Goal: Task Accomplishment & Management: Complete application form

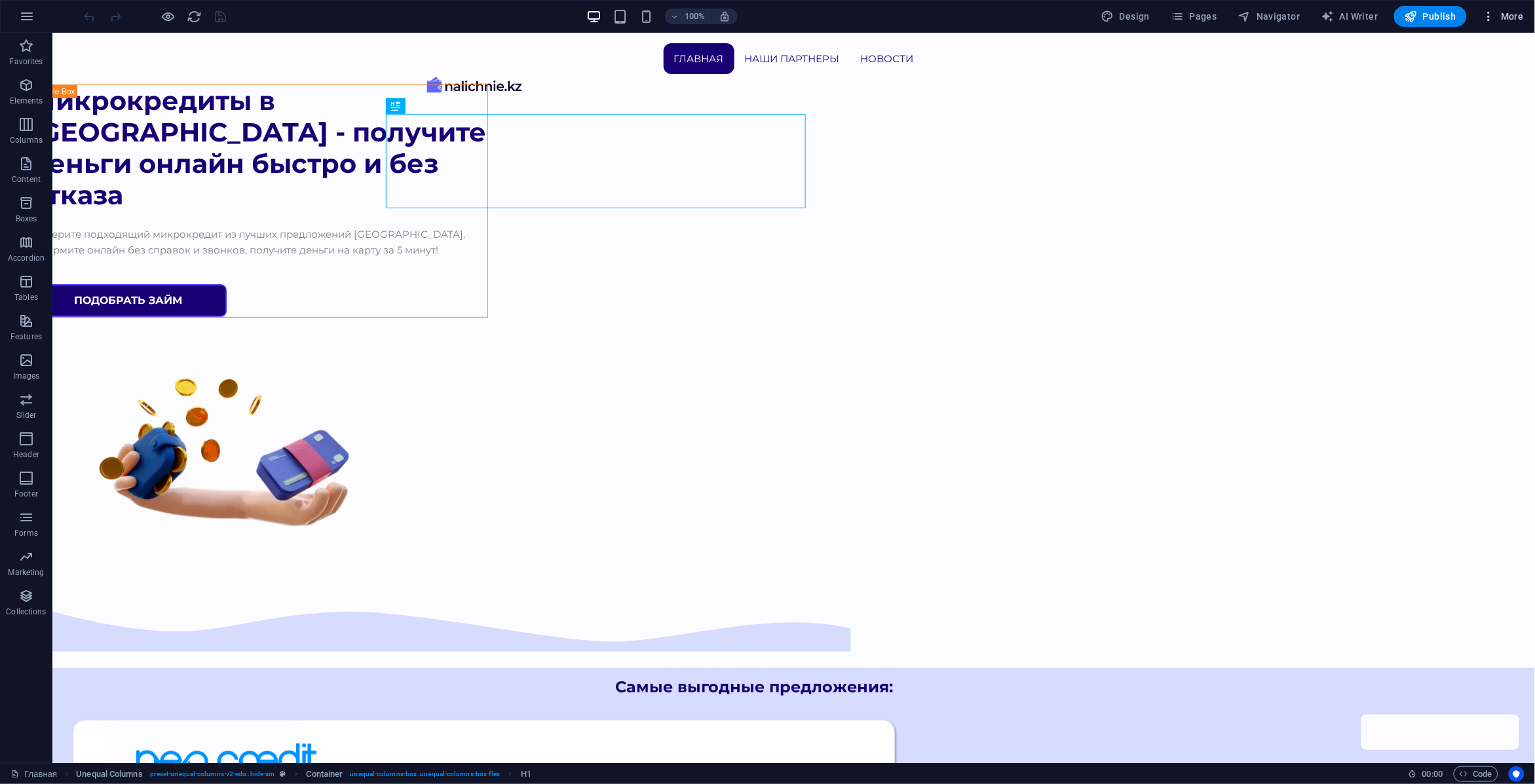
click at [1502, 9] on button "More" at bounding box center [1503, 16] width 52 height 21
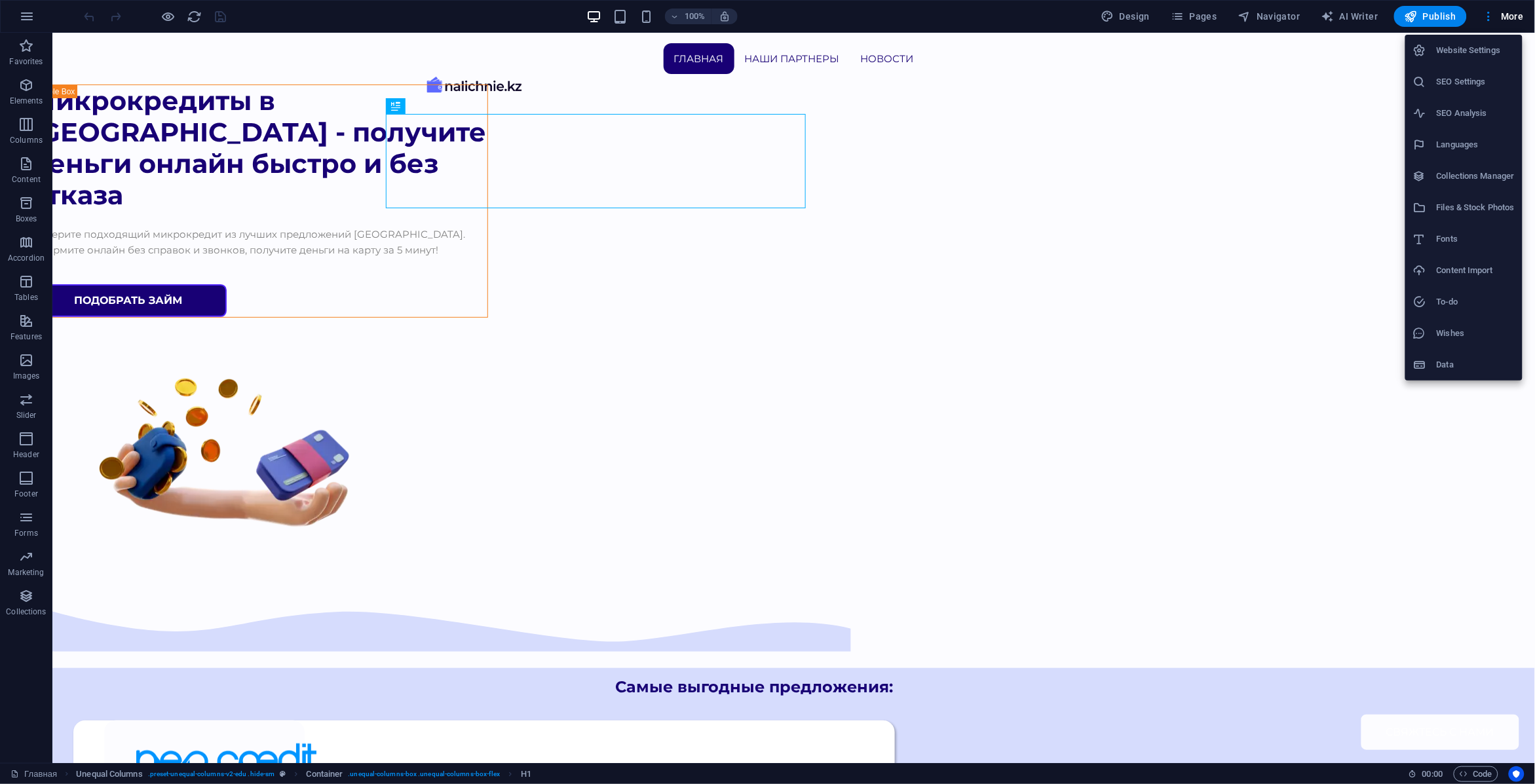
click at [1503, 13] on div at bounding box center [767, 392] width 1535 height 784
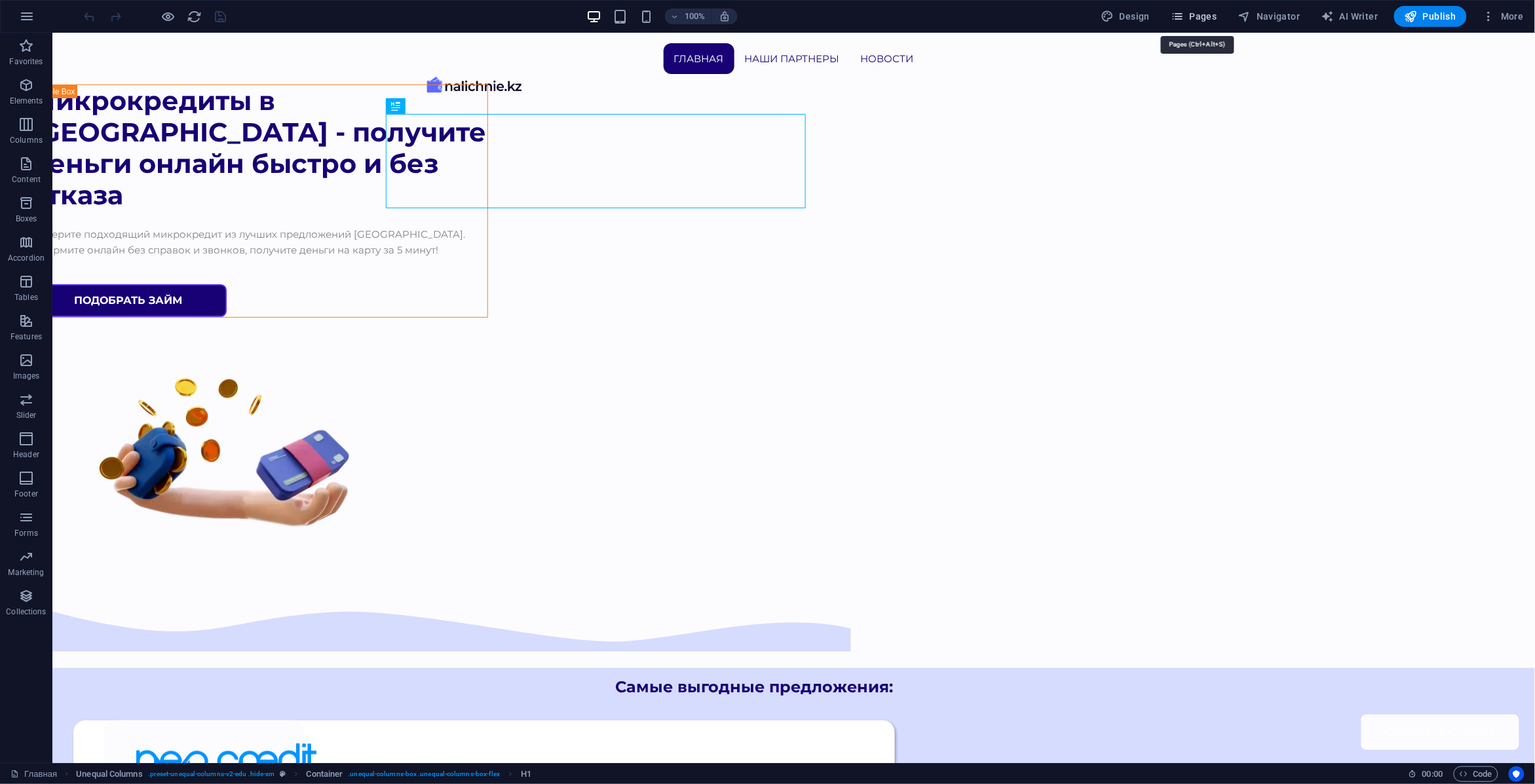
click at [1173, 8] on button "Pages" at bounding box center [1194, 16] width 57 height 21
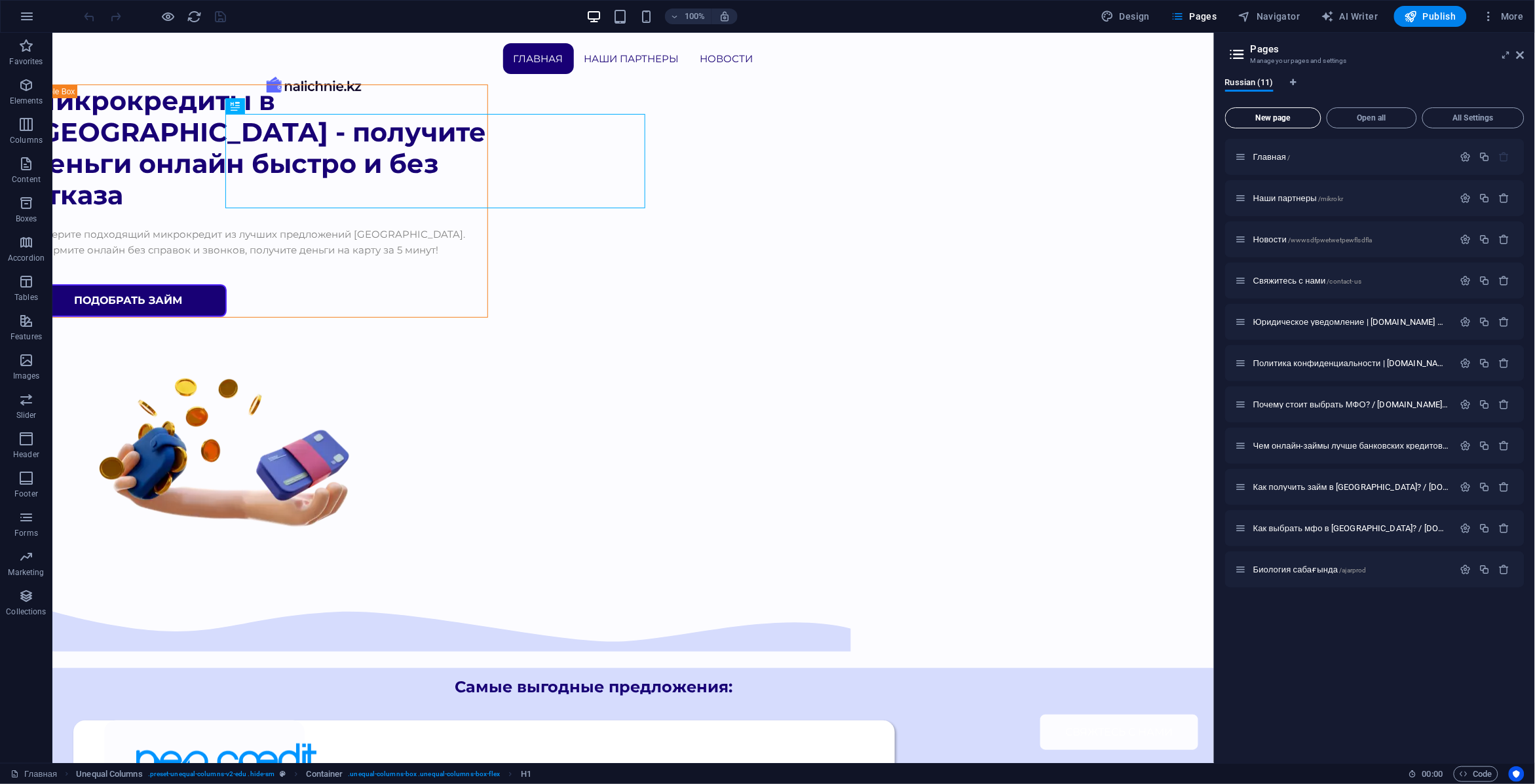
click at [1277, 118] on span "New page" at bounding box center [1273, 117] width 84 height 8
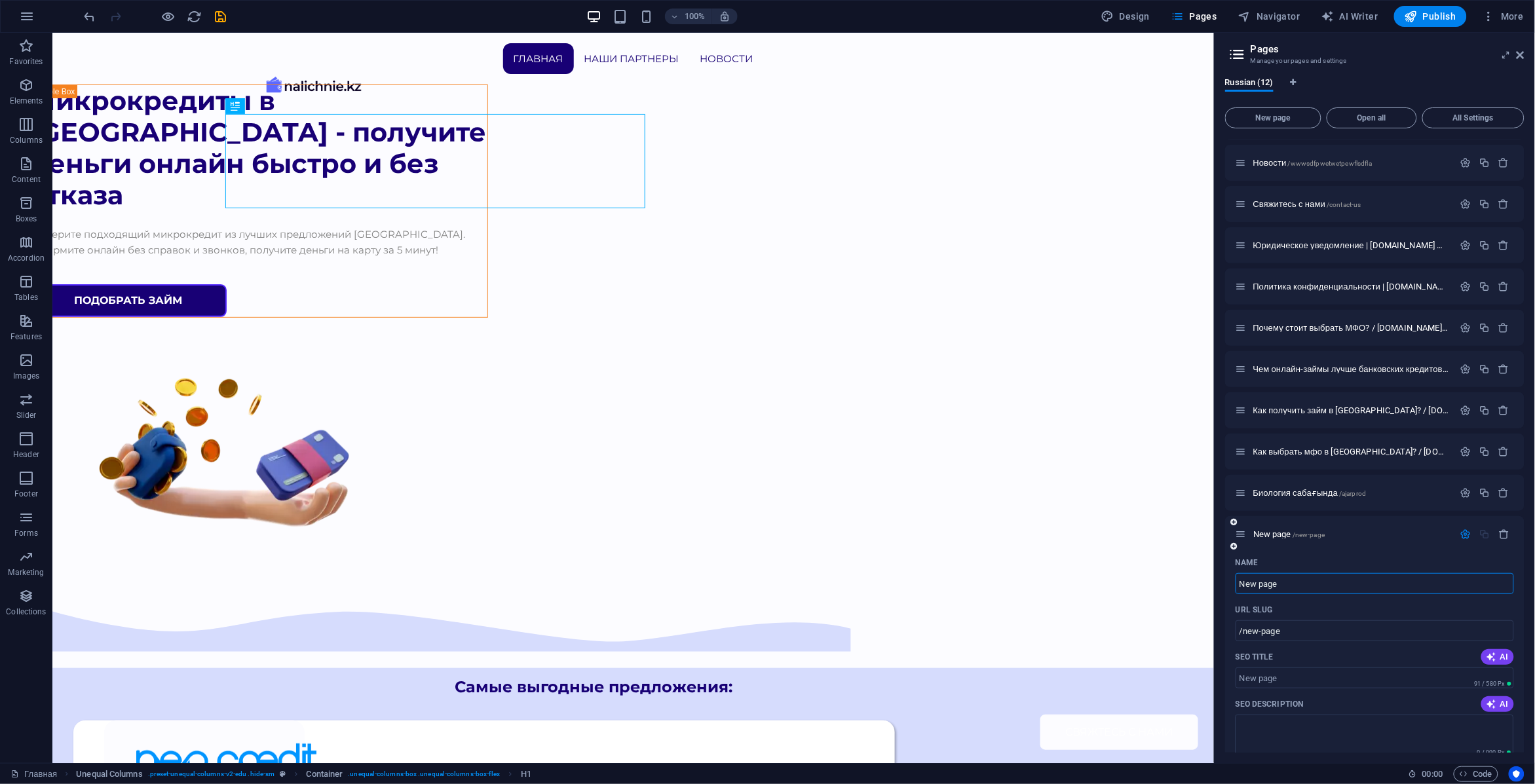
scroll to position [82, 0]
type input "f"
type input "/"
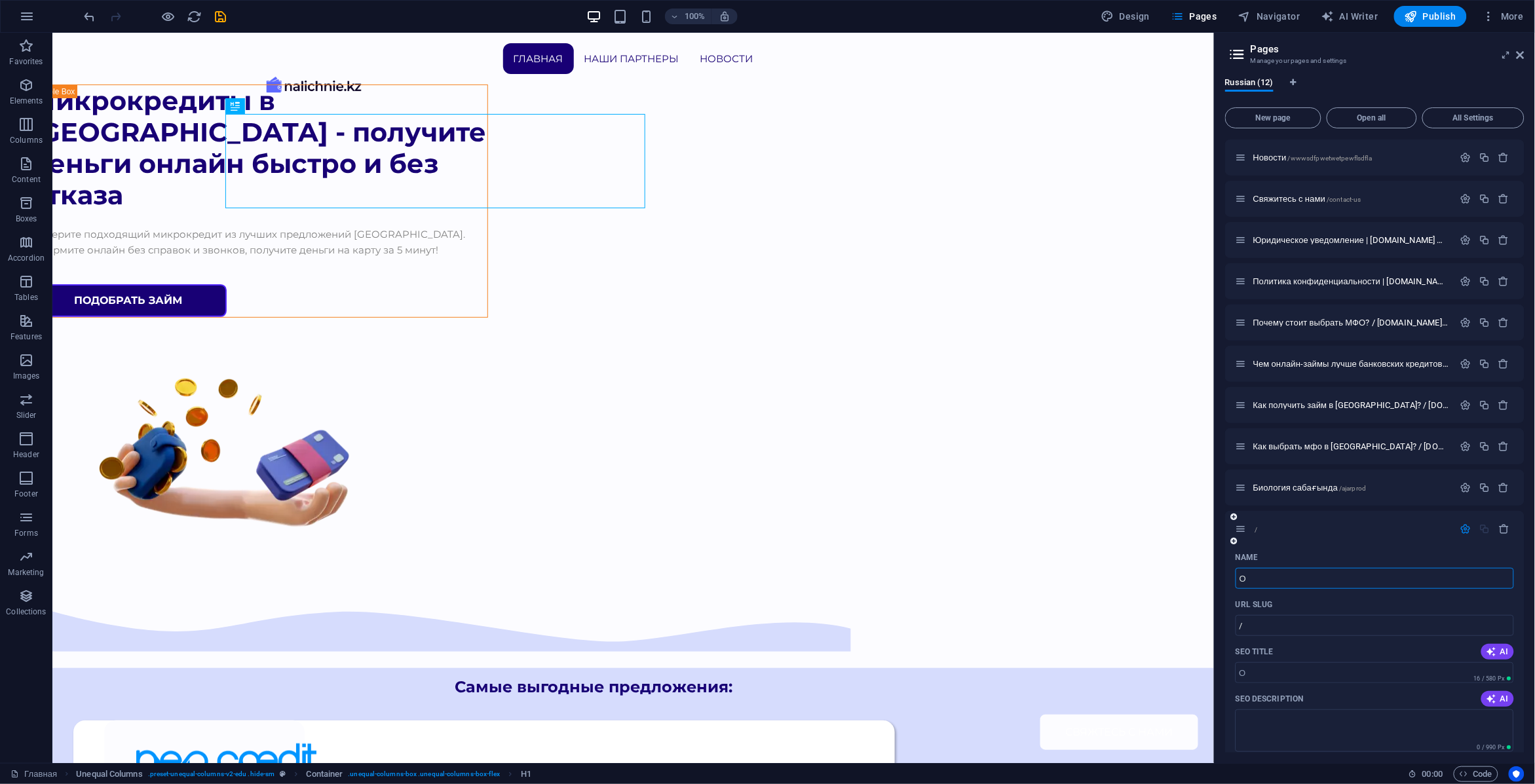
type input "Об"
type input "О"
type input "Ою"
type input "Обзор слота"
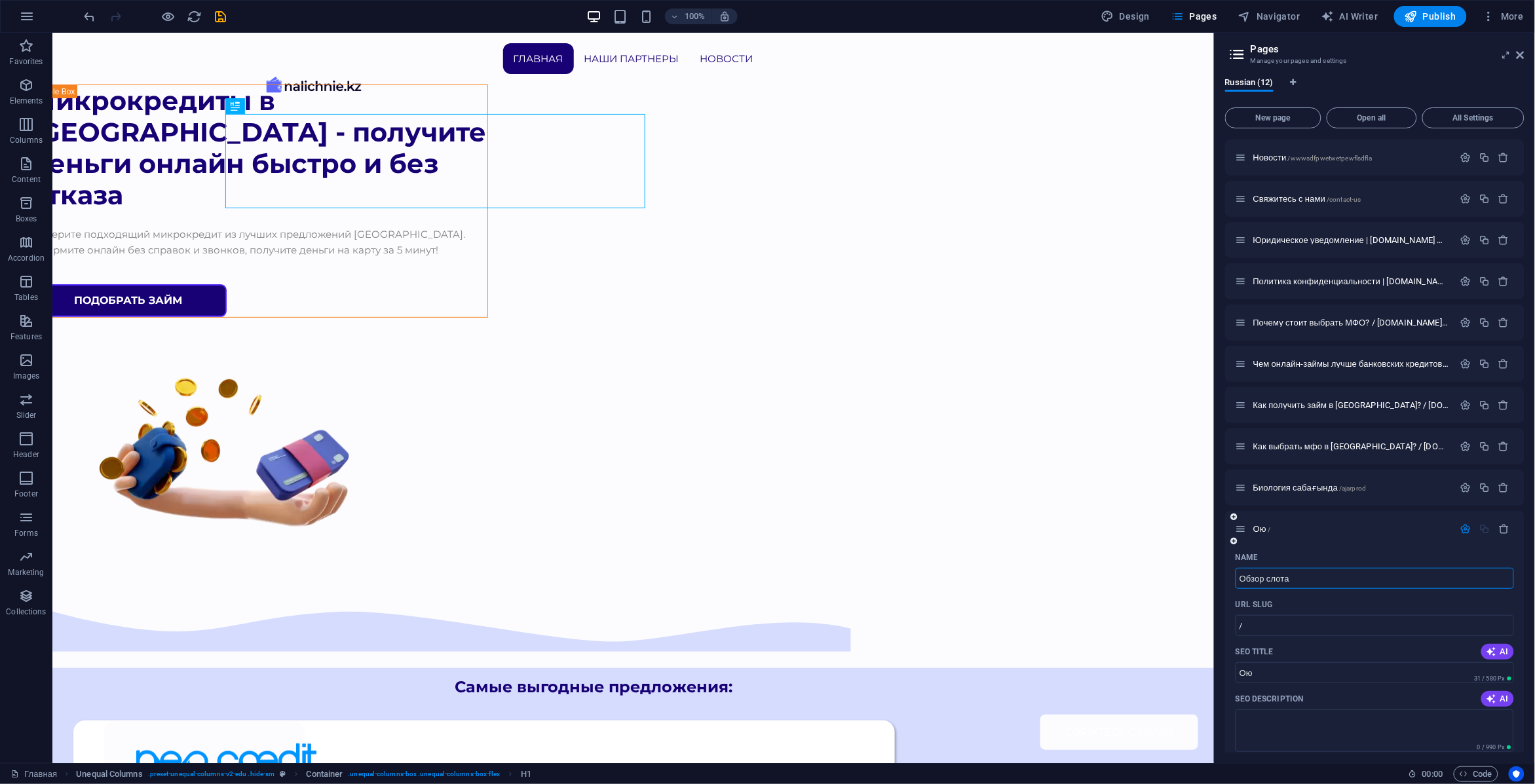
type input "Обзор слота"
type input "Обзор слота Snoo"
type input "/snoo"
type input "Обзор слота Snoo"
type input "Обзор слота [PERSON_NAME] Dollars"
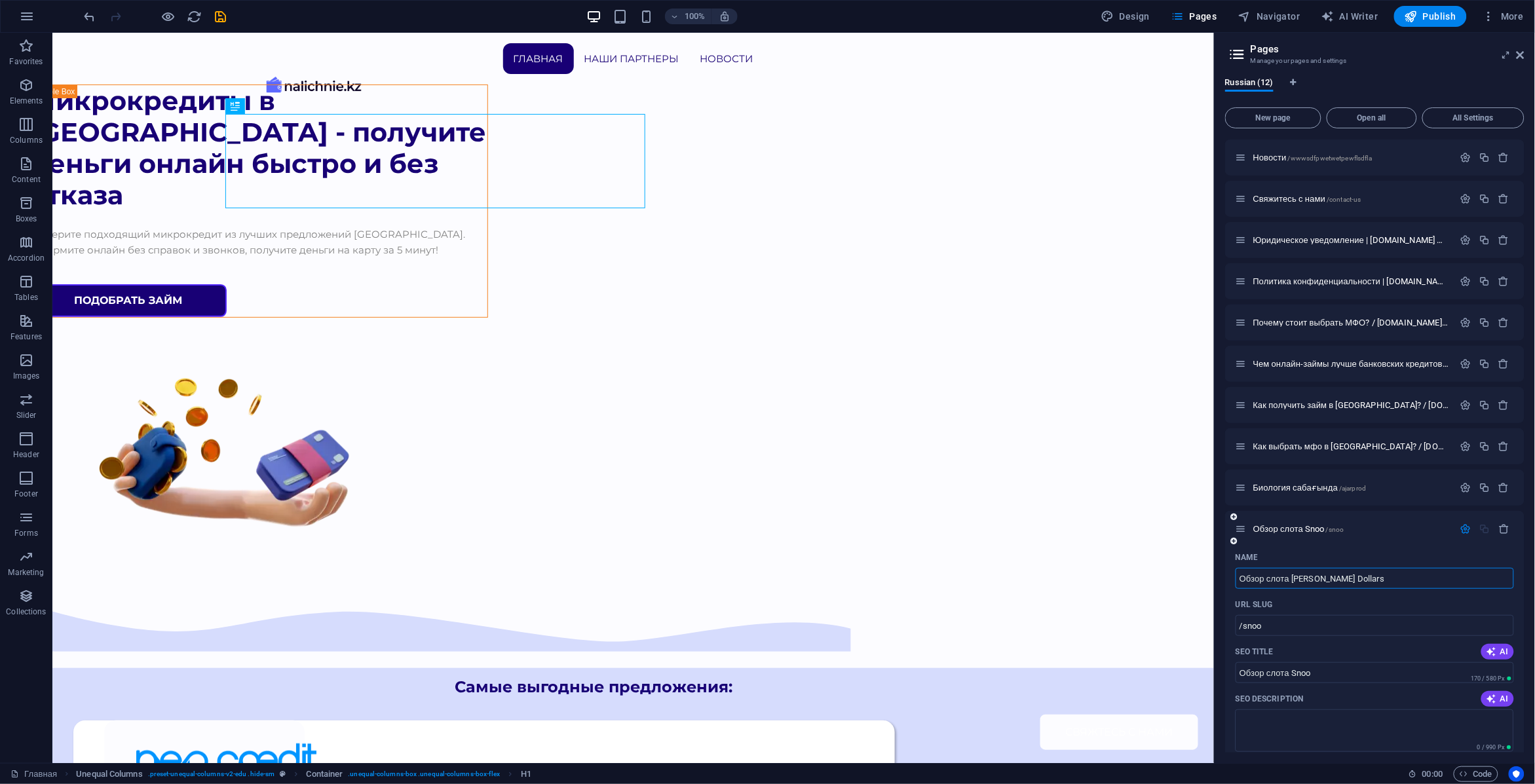
type input "/snoop-dogg-dollar"
type input "Обзор слота Snoop Dogg Dollar"
type input "Обзор слота [PERSON_NAME] Dollars"
type input "/snoop-dogg-dollars"
type input "Обзор слота [PERSON_NAME] Dollars"
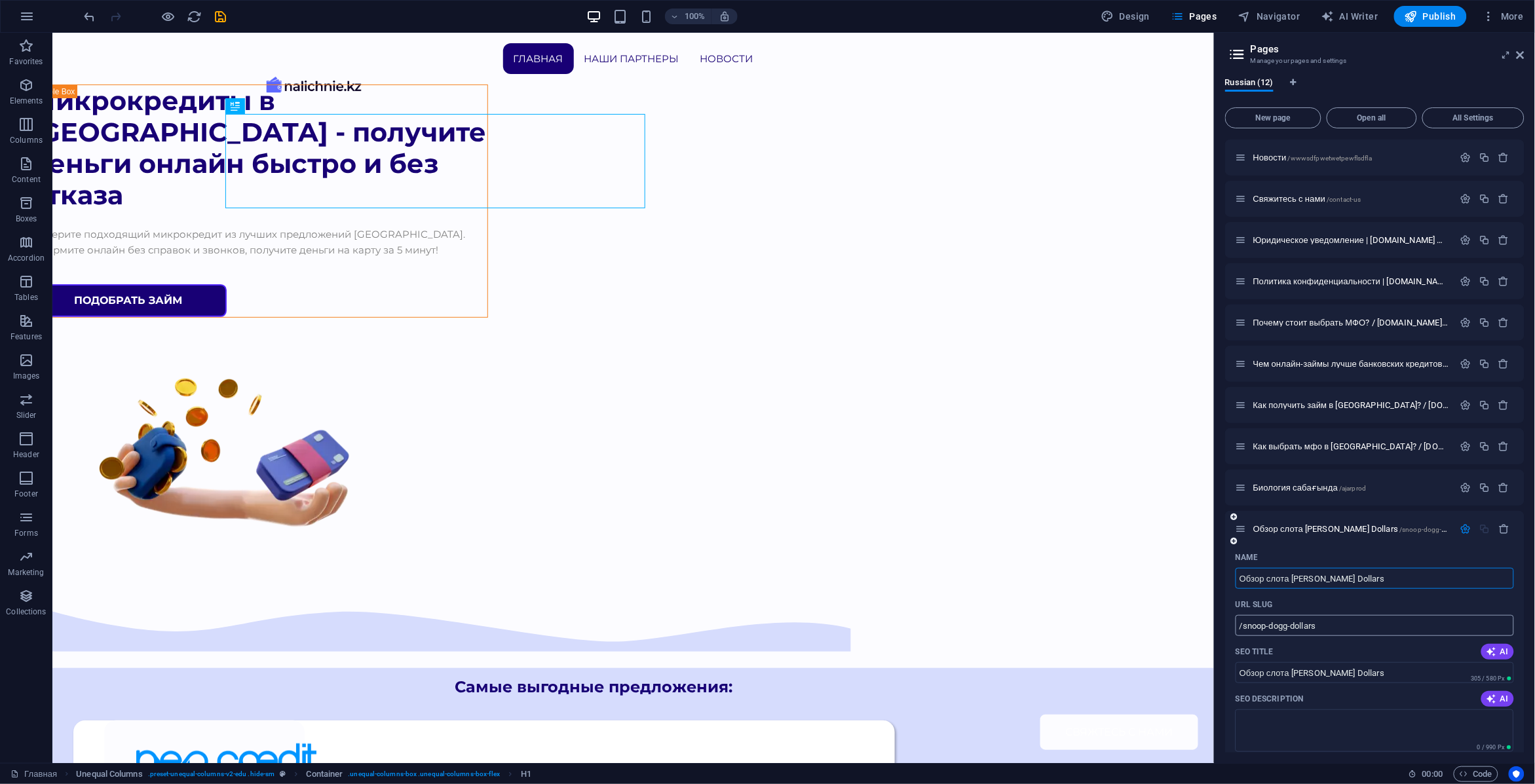
type input "Обзор слота [PERSON_NAME] Dollars"
click at [1331, 624] on input "/snoop-dogg-dollars" at bounding box center [1374, 625] width 278 height 21
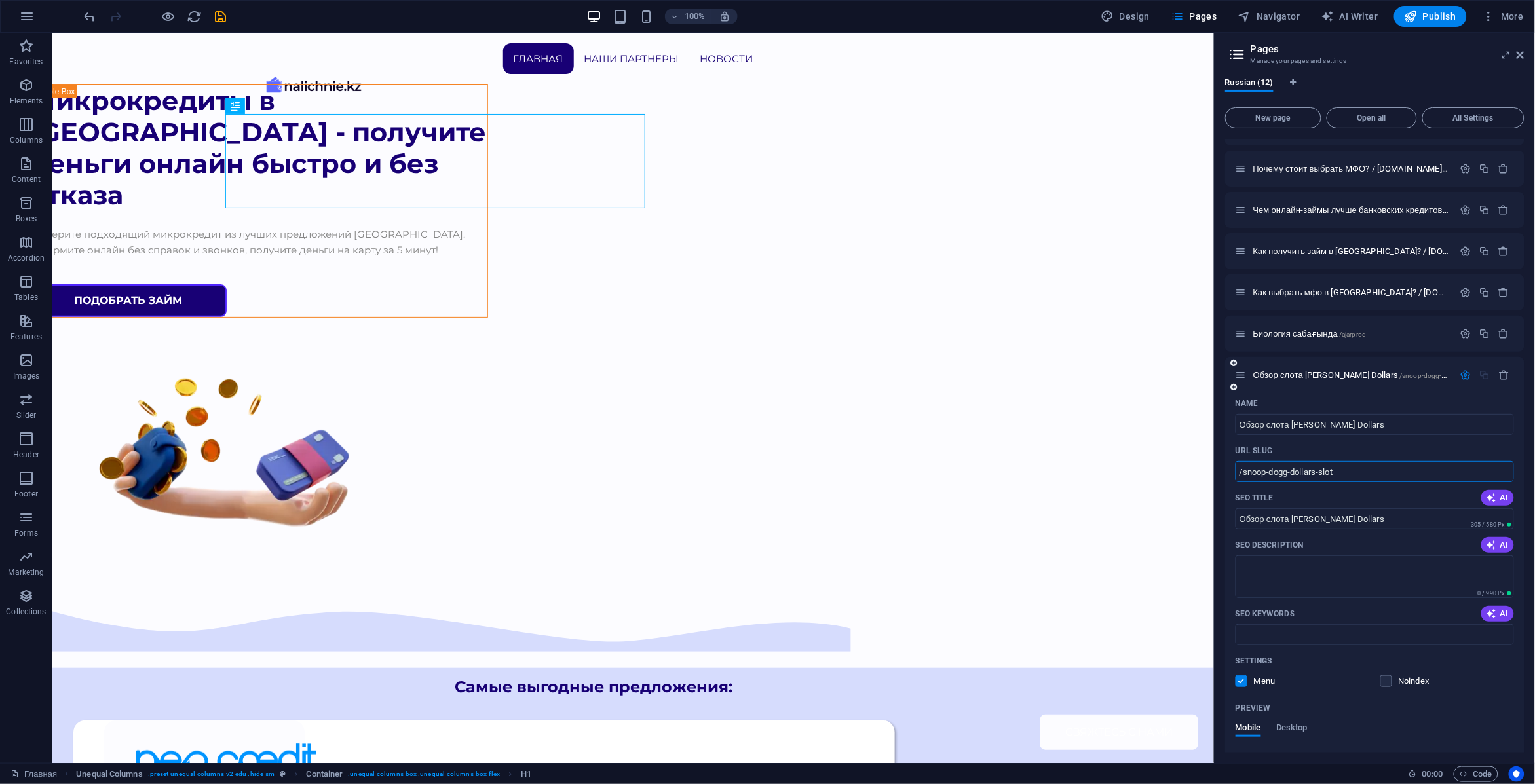
scroll to position [236, 0]
type input "/snoop-dogg-dollars-slot"
click at [1324, 588] on textarea "SEO Description" at bounding box center [1374, 576] width 278 height 43
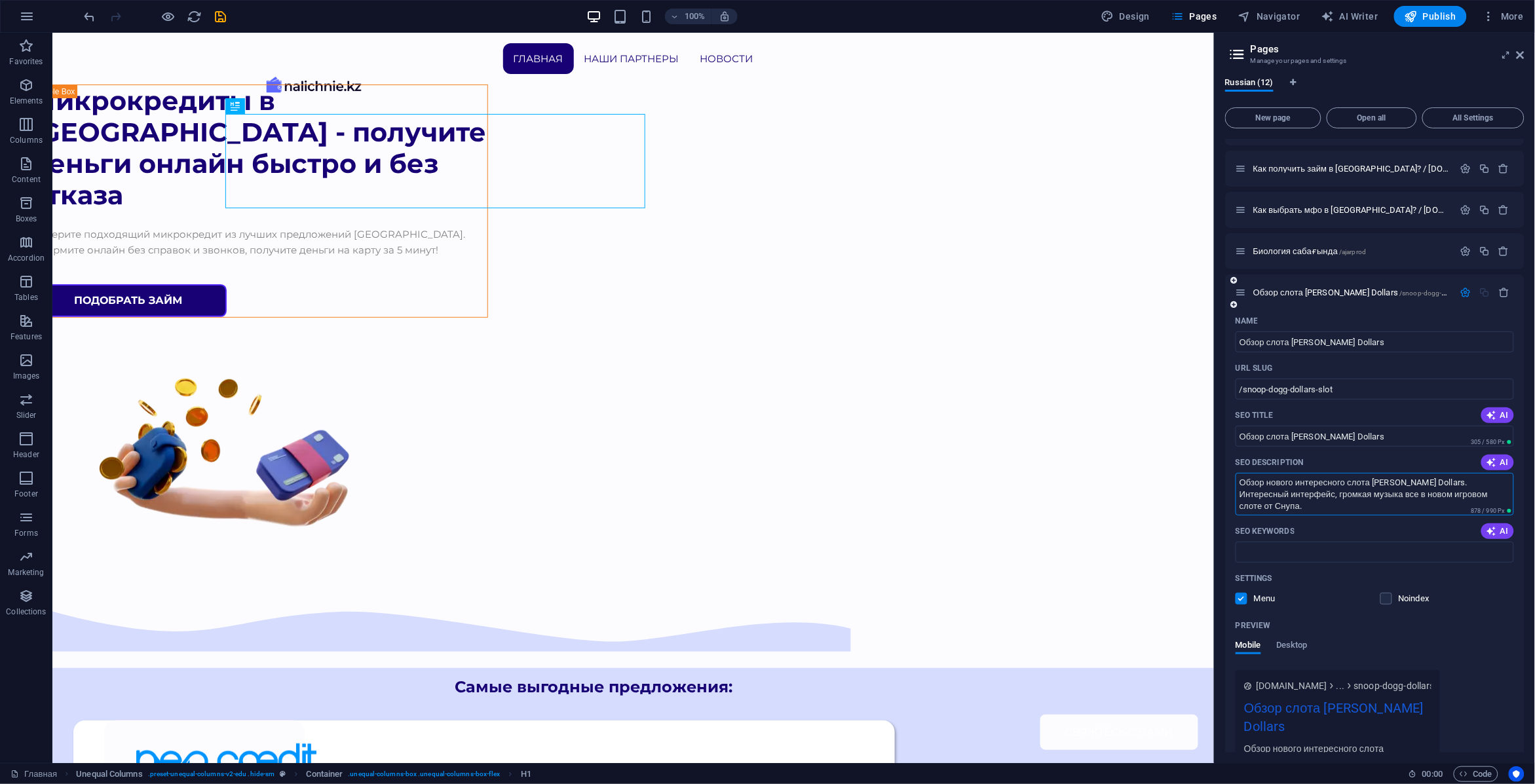
scroll to position [321, 0]
type textarea "Обзор нового интересного слота Snoop Dogg Dollars. Интересный интерфейс, громка…"
click at [1324, 559] on input "SEO Keywords" at bounding box center [1374, 549] width 278 height 21
type input "Ы"
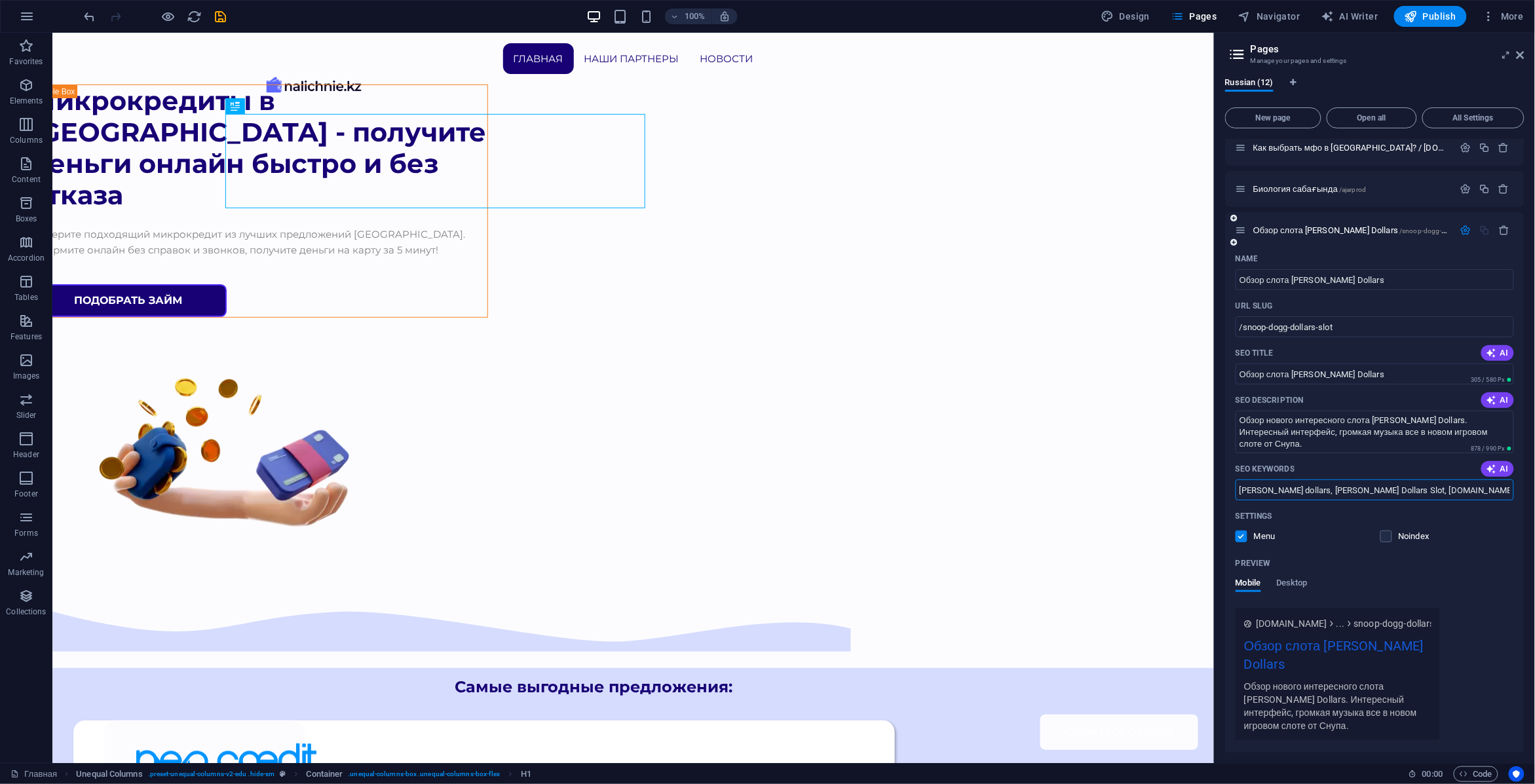
scroll to position [427, 0]
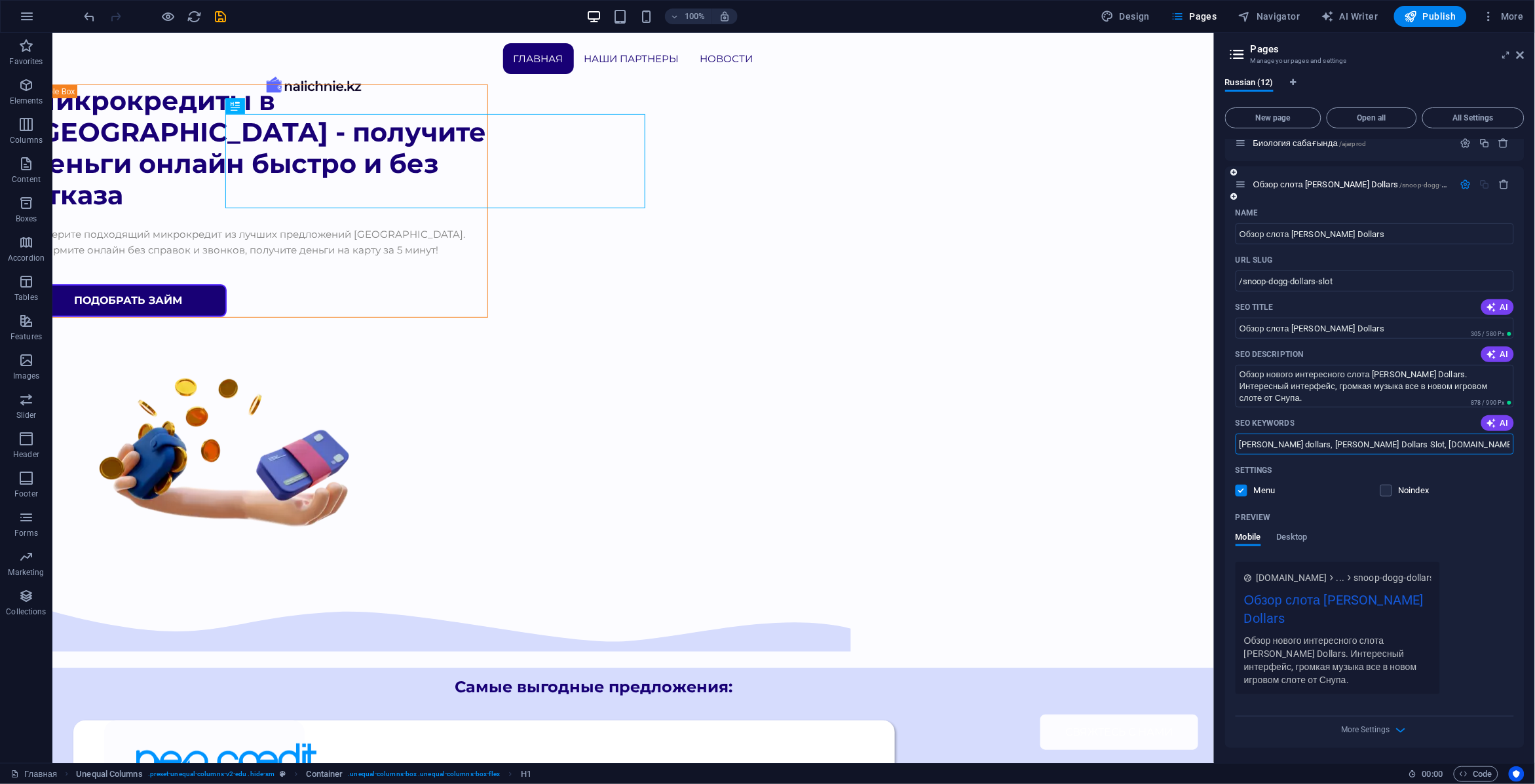
type input "Snoop Dogg dollars, Snoop Dogg Dollars Slot, Snoopdoggdollar.org"
click at [1386, 736] on div "More Settings" at bounding box center [1374, 727] width 278 height 21
click at [1387, 732] on span "More Settings" at bounding box center [1366, 730] width 48 height 9
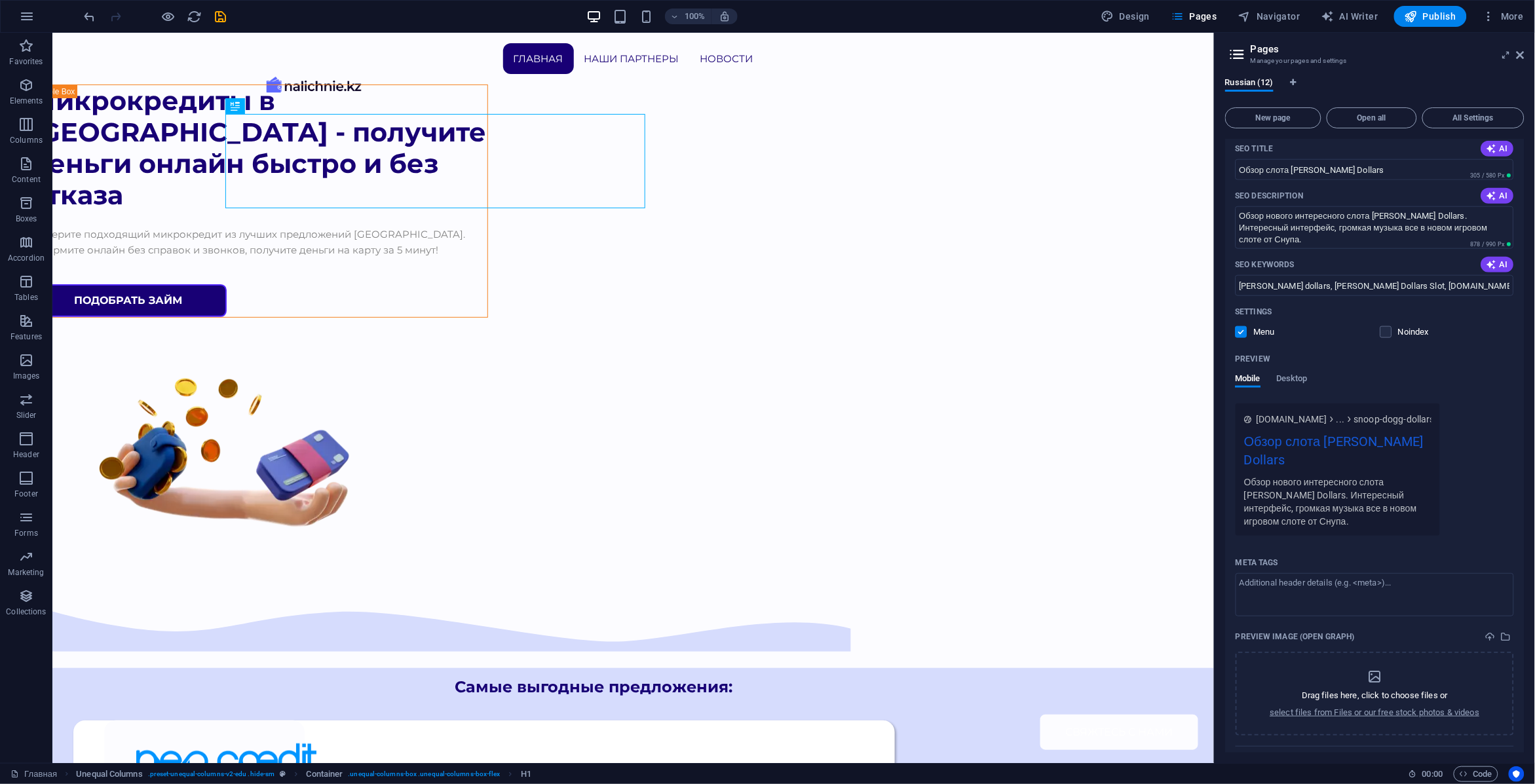
scroll to position [587, 0]
click at [1379, 598] on textarea "Meta tags ​" at bounding box center [1374, 593] width 278 height 43
type textarea "s"
type textarea "snoopdogg"
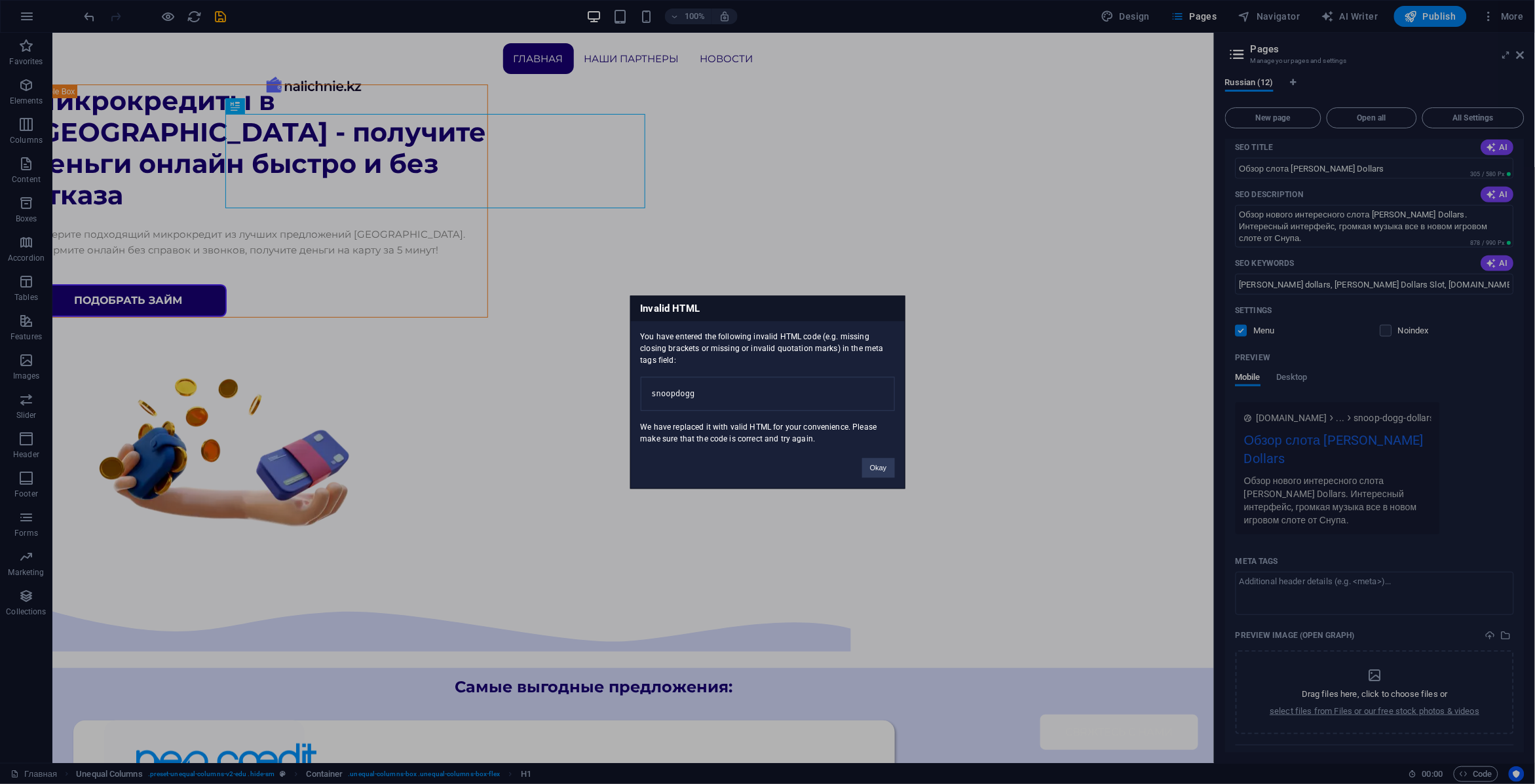
click at [826, 401] on pre "snoopdogg" at bounding box center [768, 393] width 254 height 34
click at [871, 478] on button "Okay" at bounding box center [878, 468] width 33 height 20
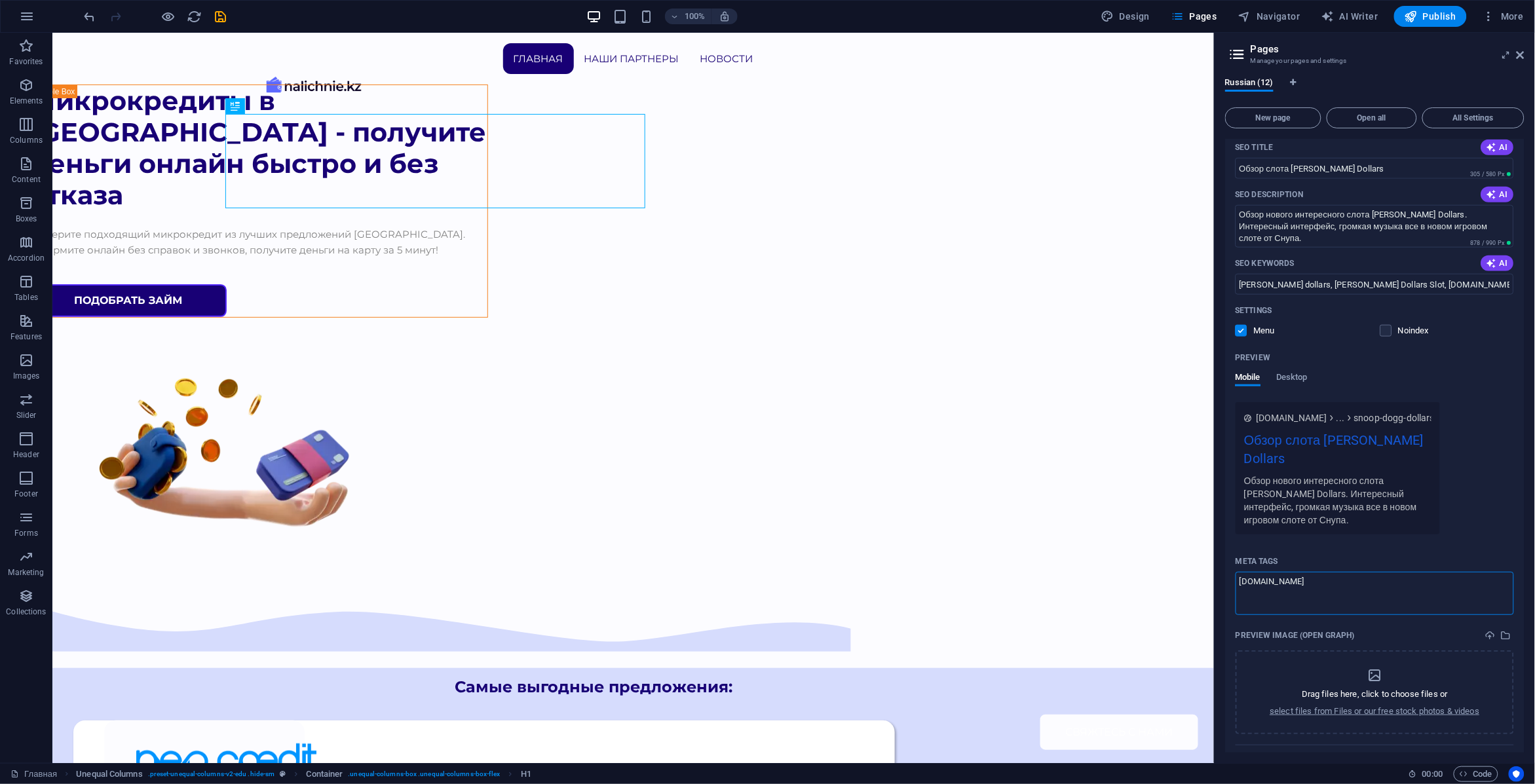
type textarea "snoopdoggdollar.org"
click at [1368, 623] on body "nalichnie.kz Главная Favorites Elements Columns Content Boxes Accordion Tables …" at bounding box center [767, 392] width 1535 height 784
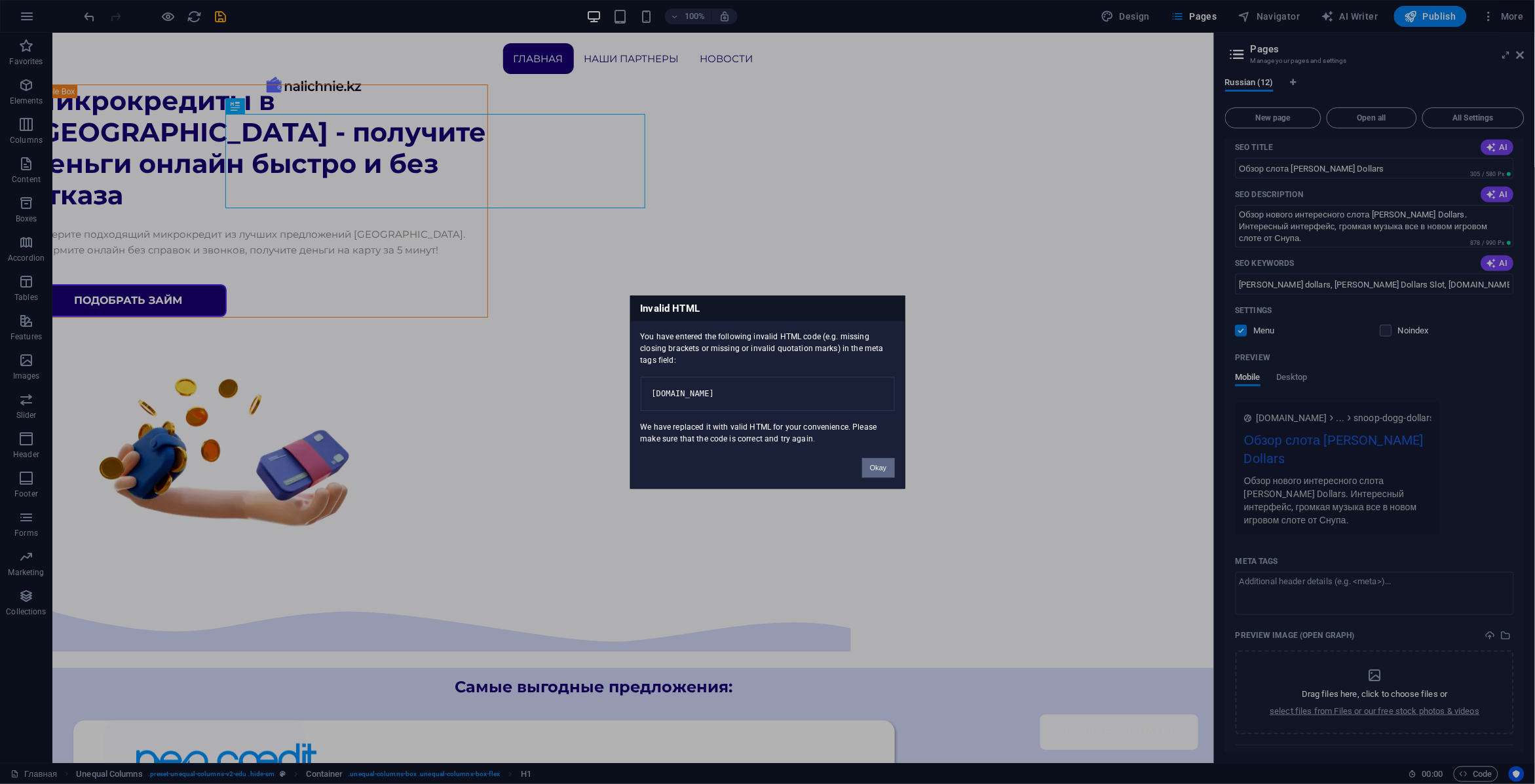
click at [869, 478] on button "Okay" at bounding box center [878, 468] width 33 height 20
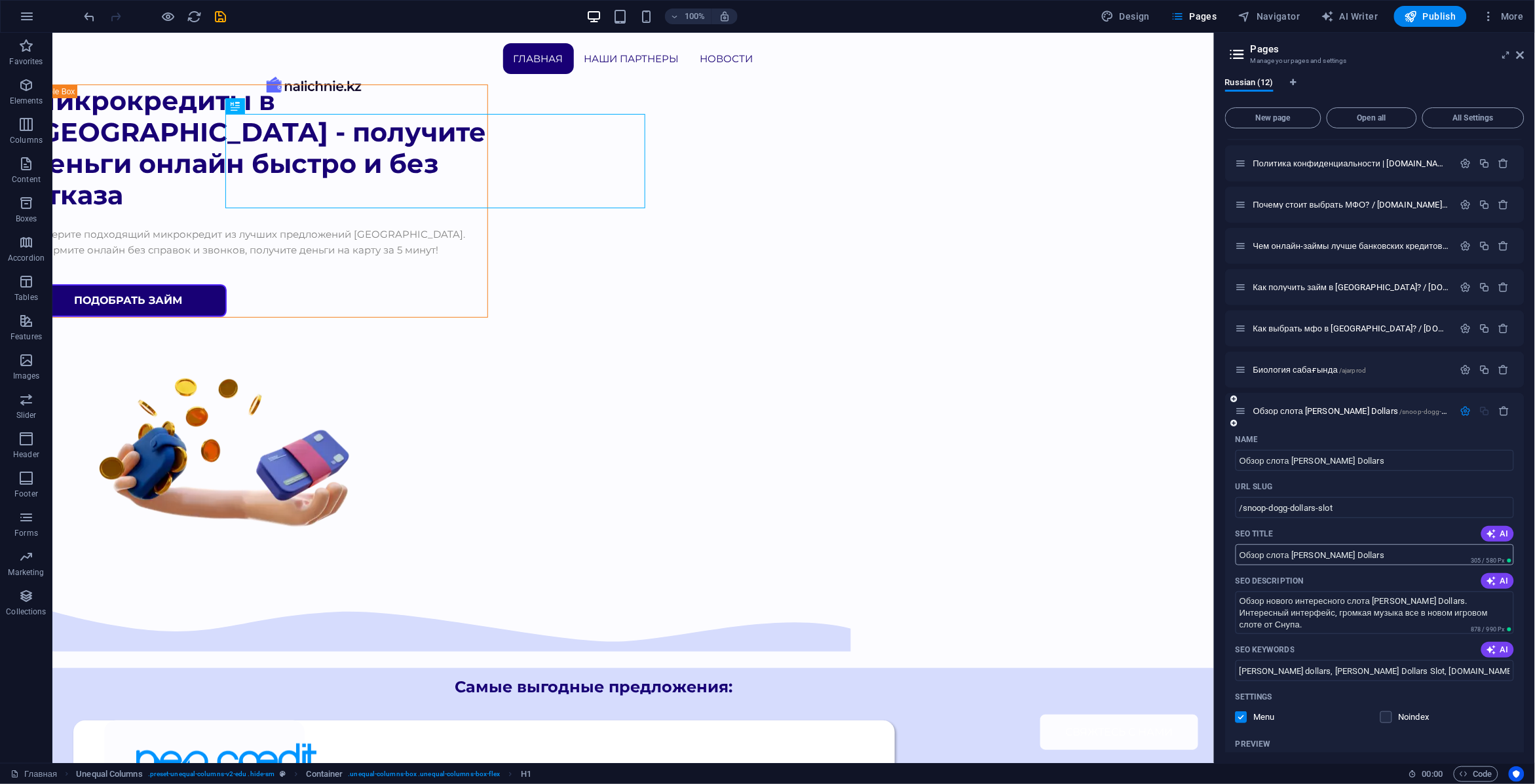
scroll to position [204, 0]
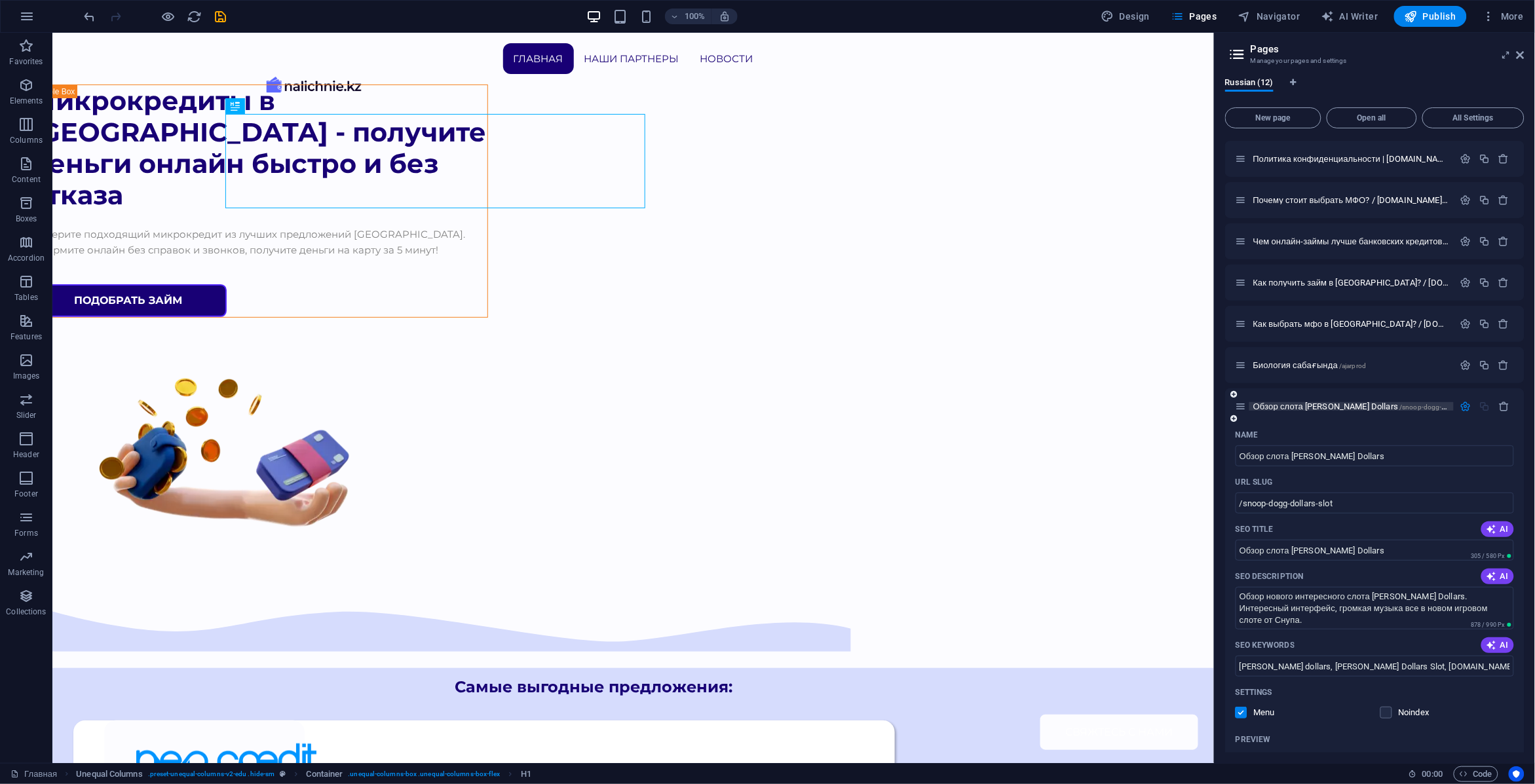
click at [1410, 404] on span "/snoop-dogg-dollars-slot" at bounding box center [1437, 407] width 75 height 7
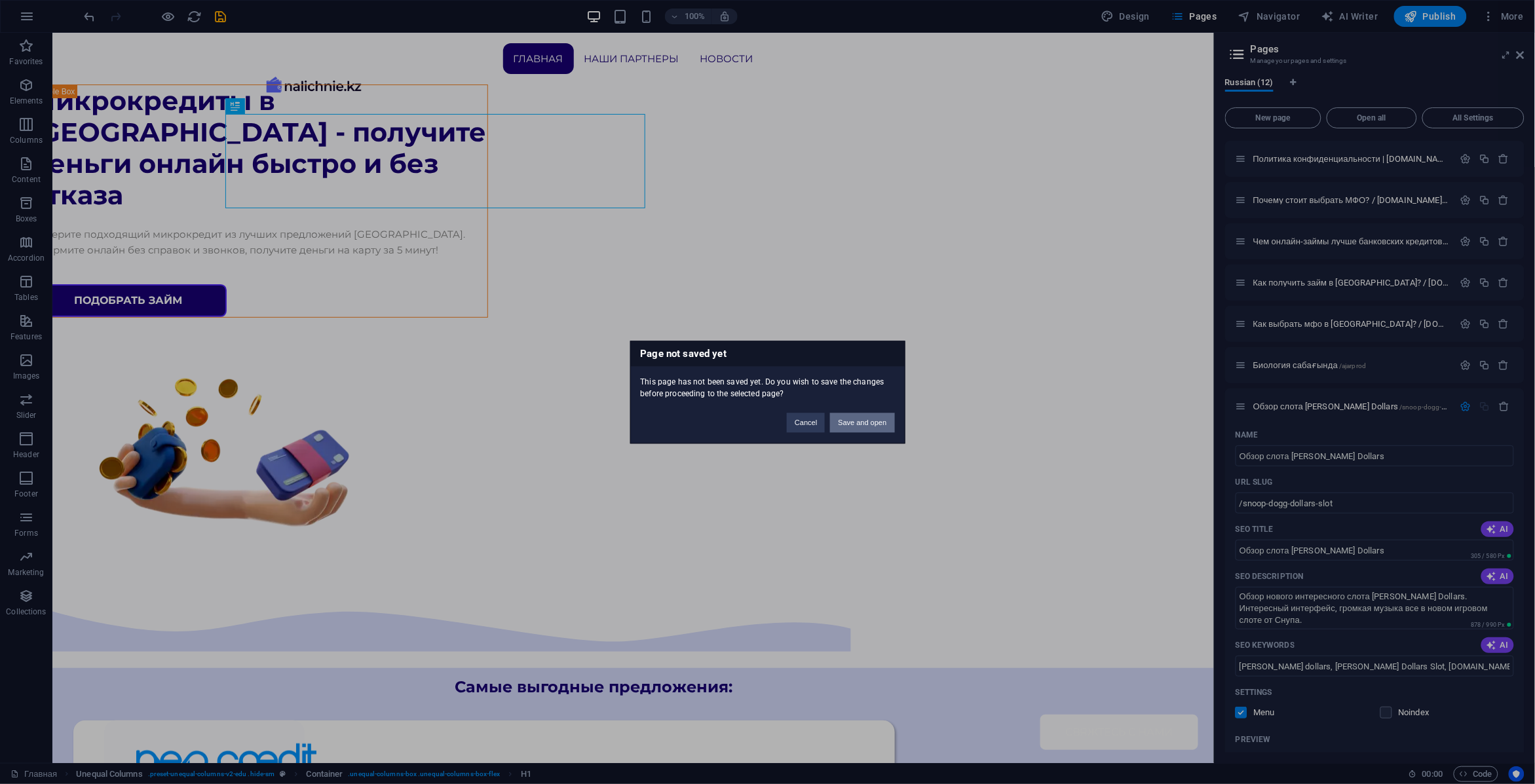
click at [876, 430] on button "Save and open" at bounding box center [862, 422] width 64 height 20
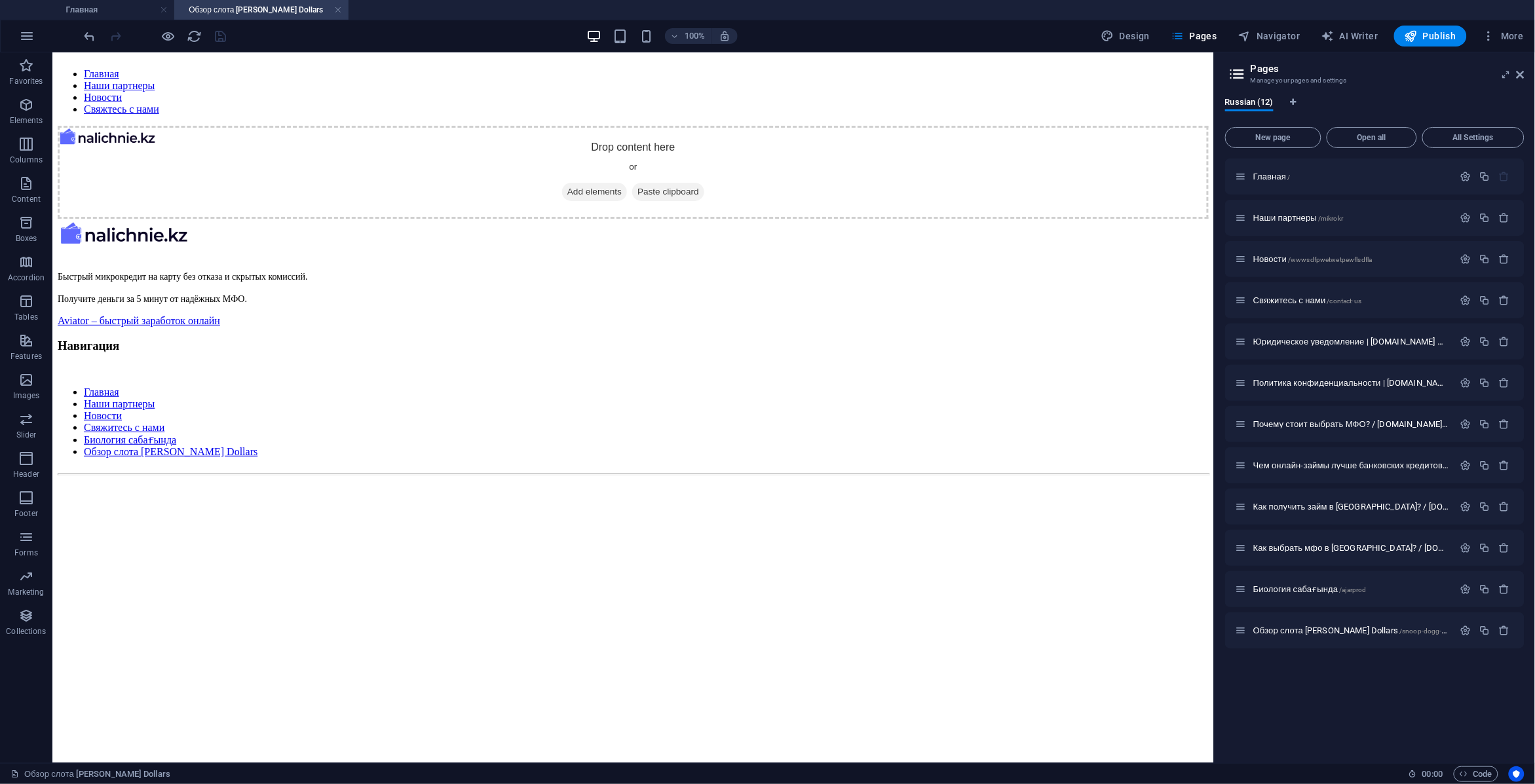
scroll to position [0, 0]
click at [634, 186] on div "Drop content here or Add elements Paste clipboard" at bounding box center [633, 171] width 1151 height 93
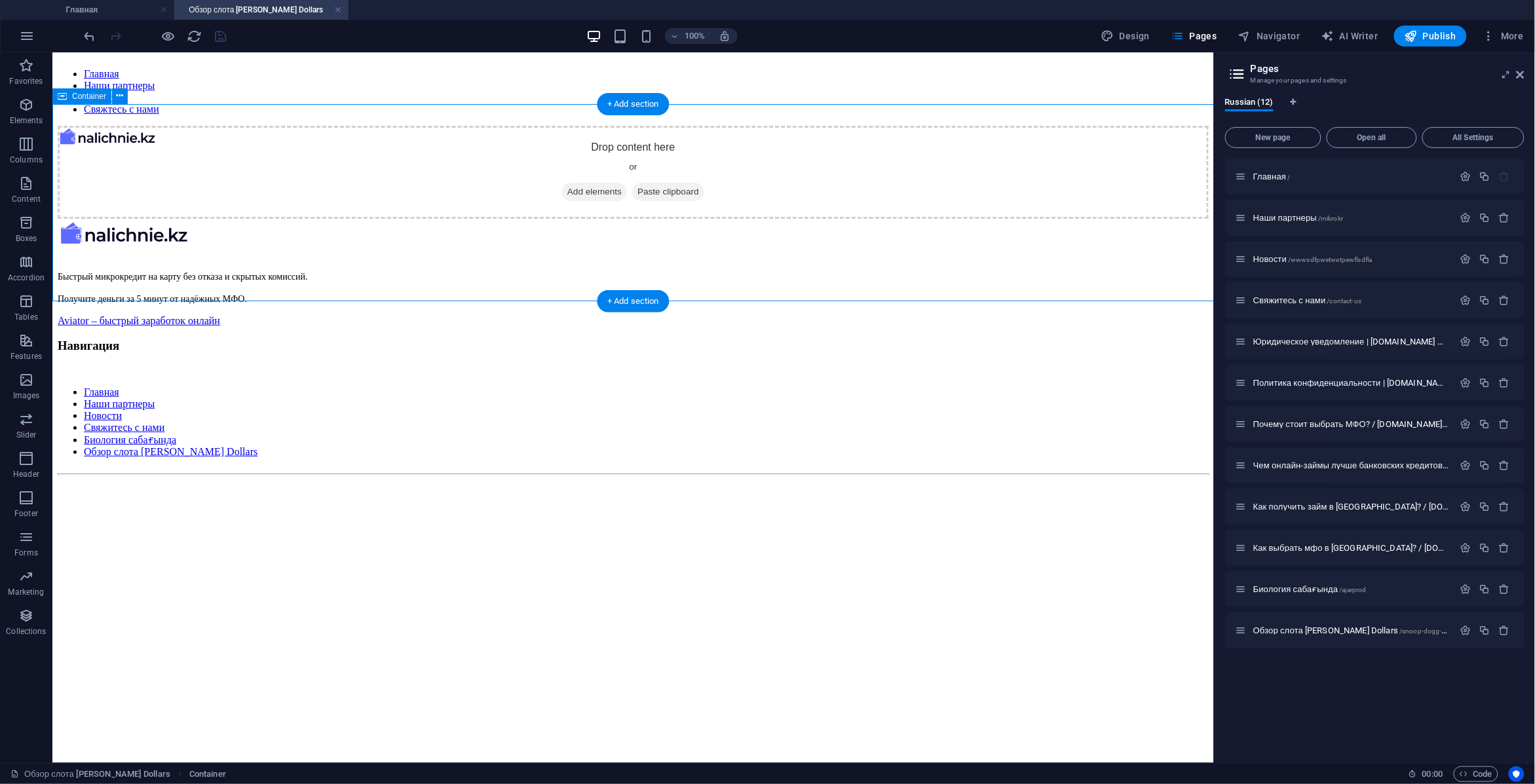
click at [594, 200] on span "Add elements" at bounding box center [594, 191] width 65 height 18
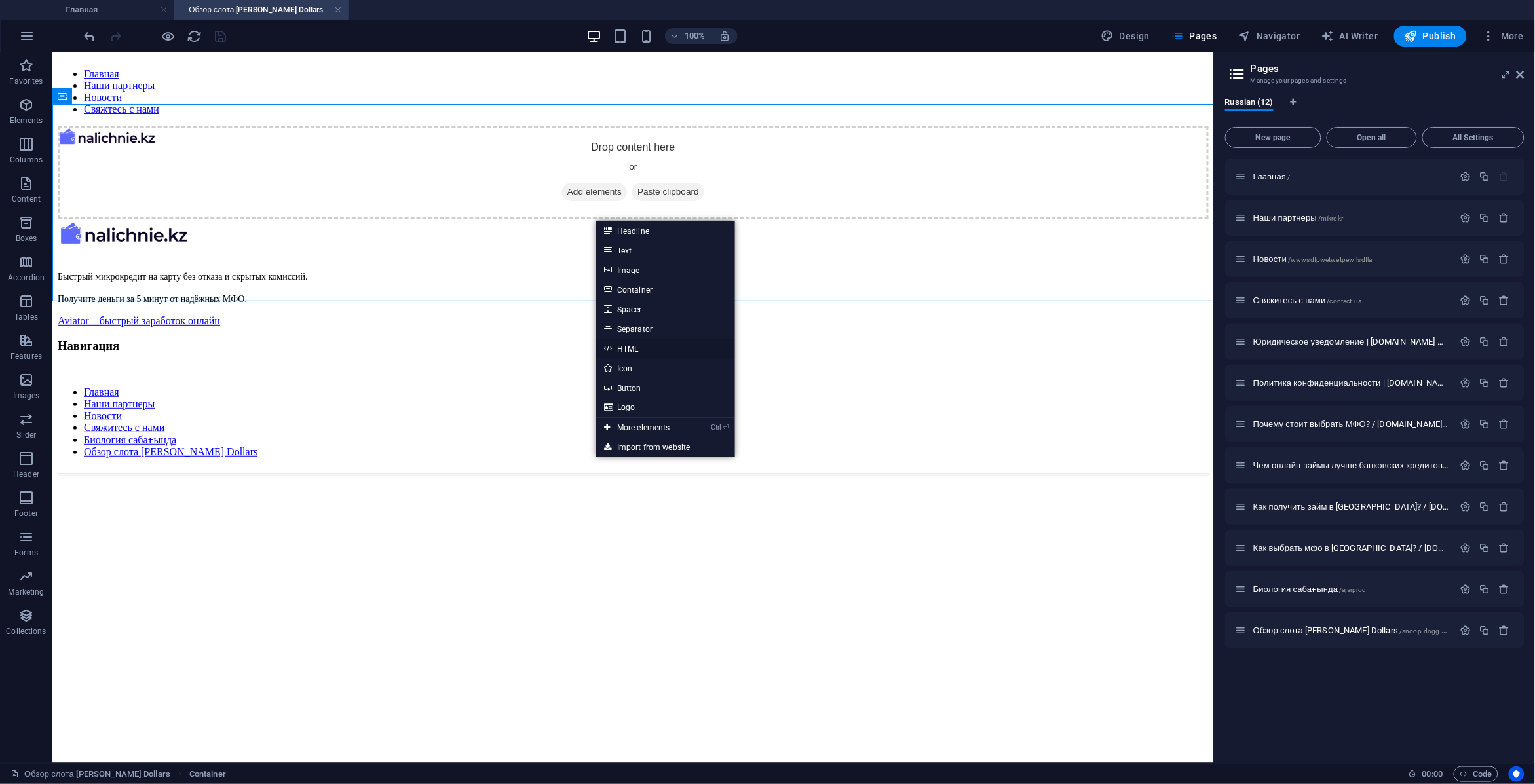
click at [647, 349] on link "HTML" at bounding box center [665, 348] width 139 height 20
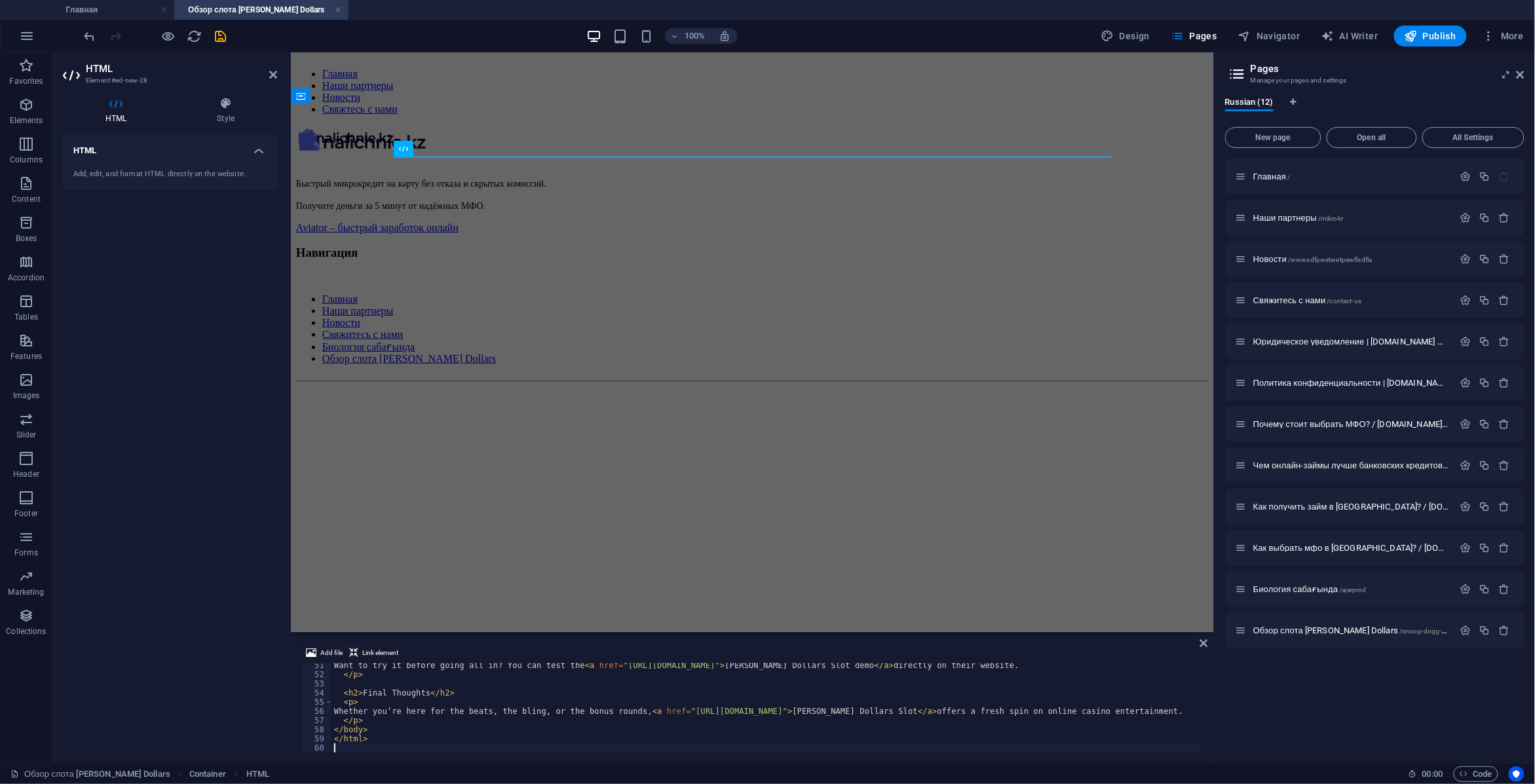
scroll to position [460, 0]
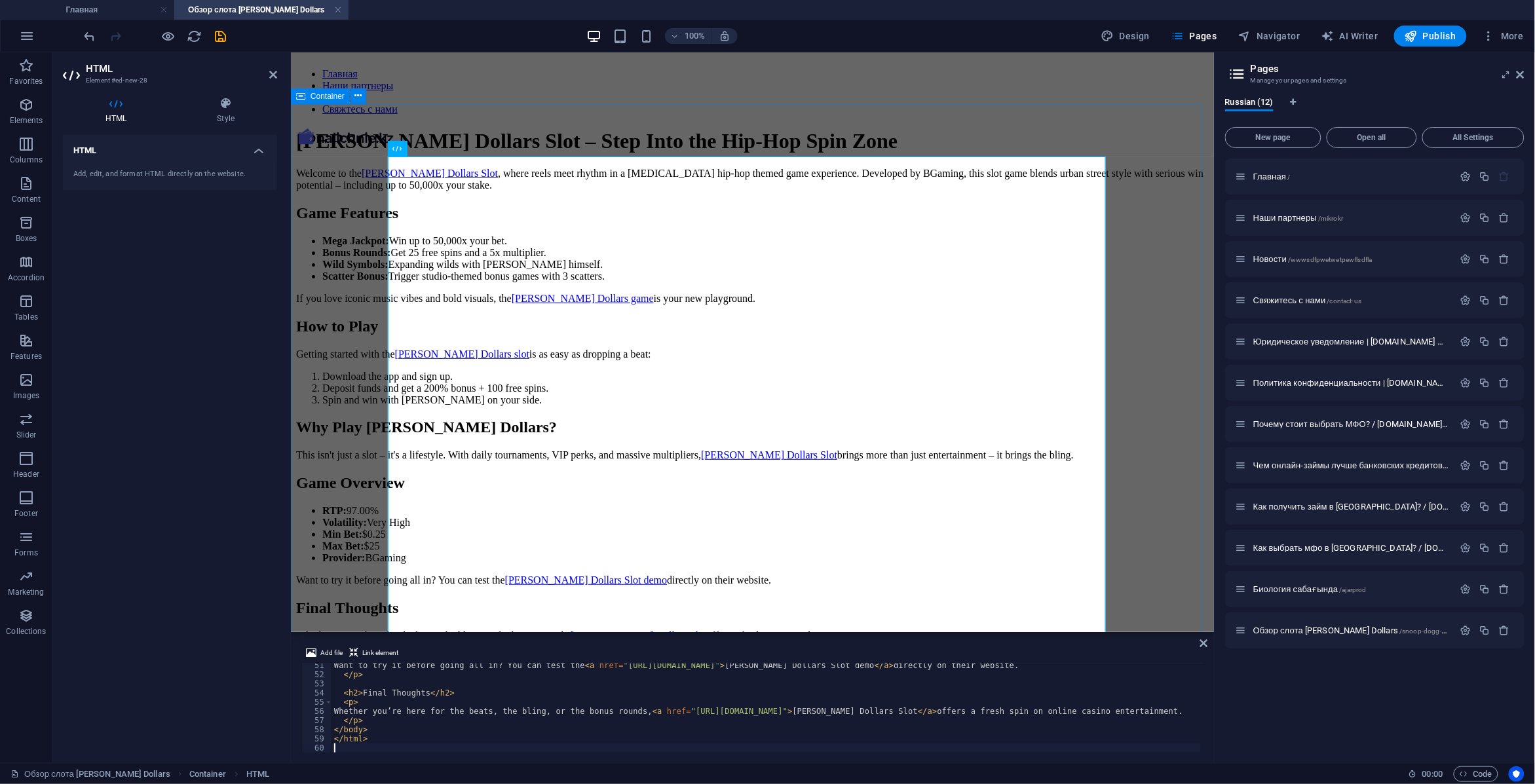
click at [1150, 526] on div "Snoop Dogg Dollars Slot Review – Play & Win Big Snoop Dogg Dollars Slot – Step …" at bounding box center [752, 385] width 912 height 513
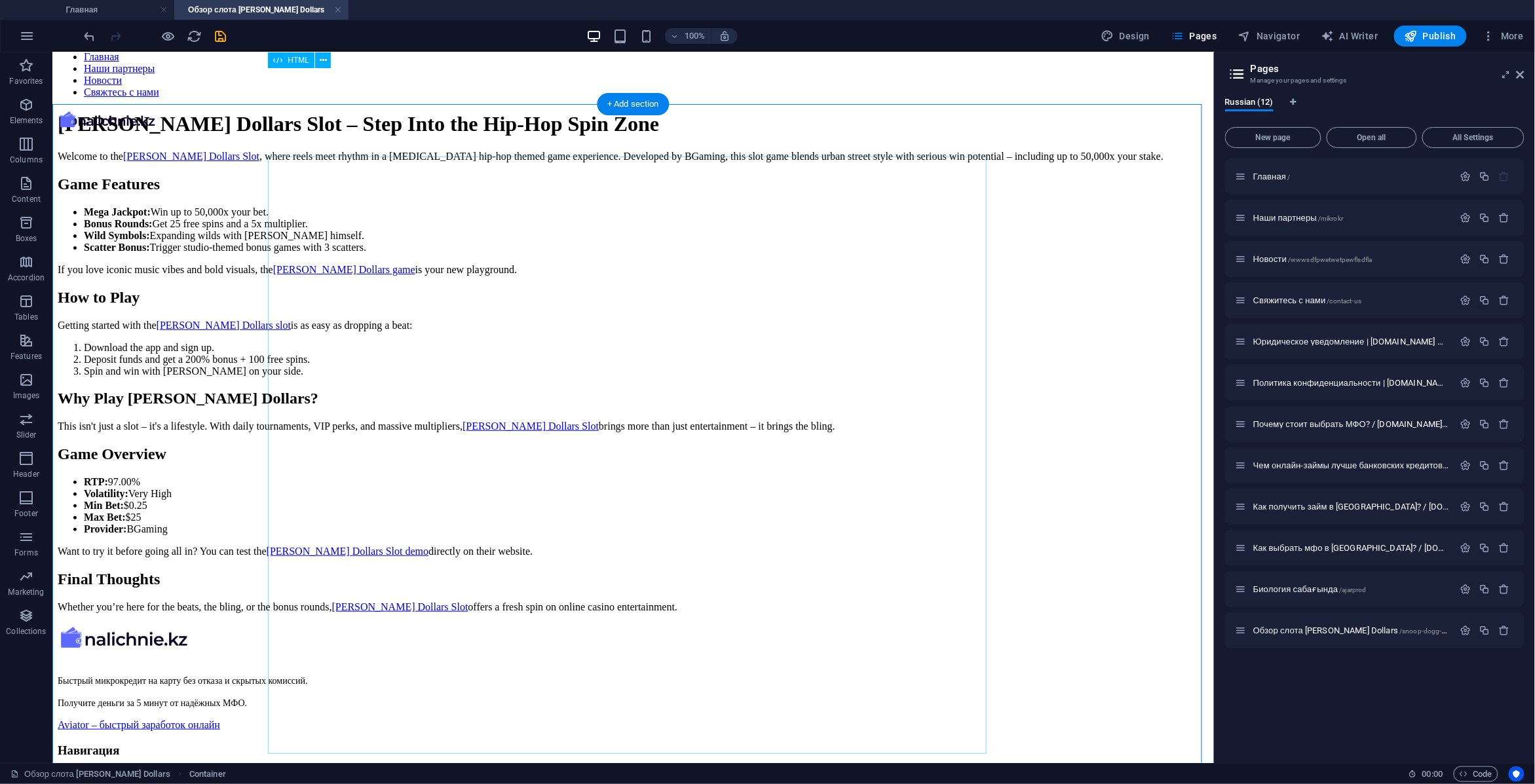
scroll to position [0, 0]
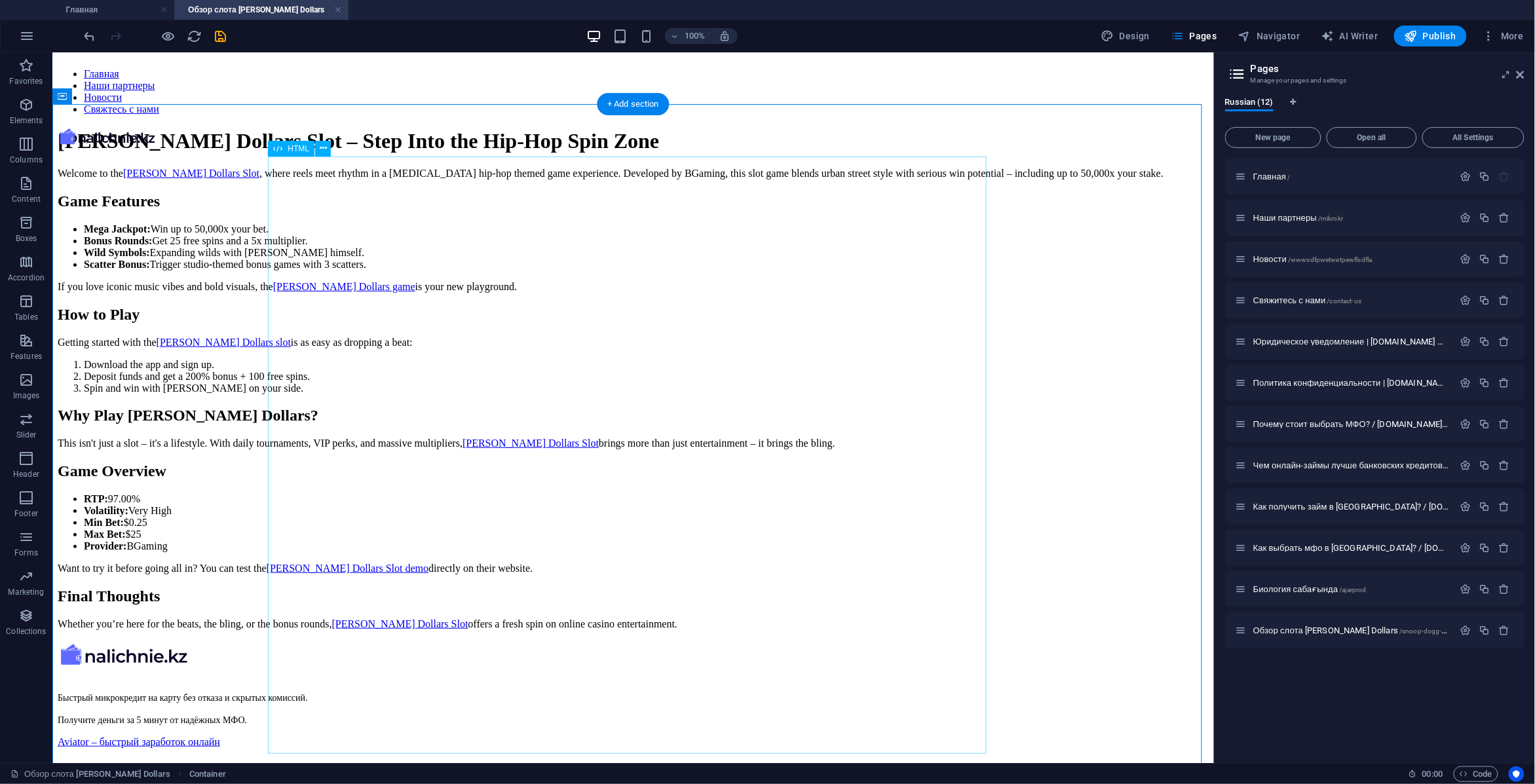
click at [420, 225] on div "Snoop Dogg Dollars Slot Review – Play & Win Big Snoop Dogg Dollars Slot – Step …" at bounding box center [633, 379] width 1151 height 501
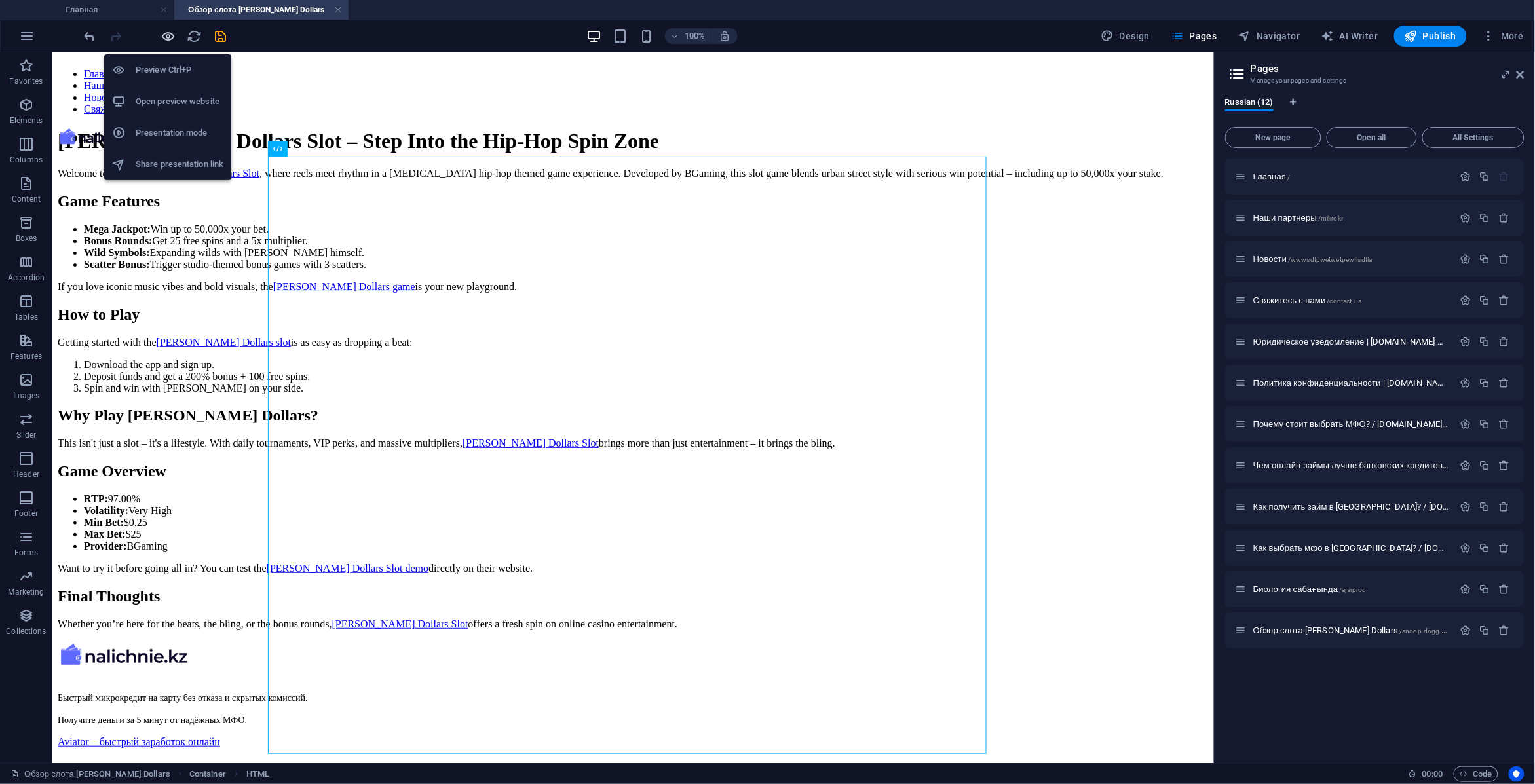
click at [175, 38] on icon "button" at bounding box center [169, 36] width 15 height 15
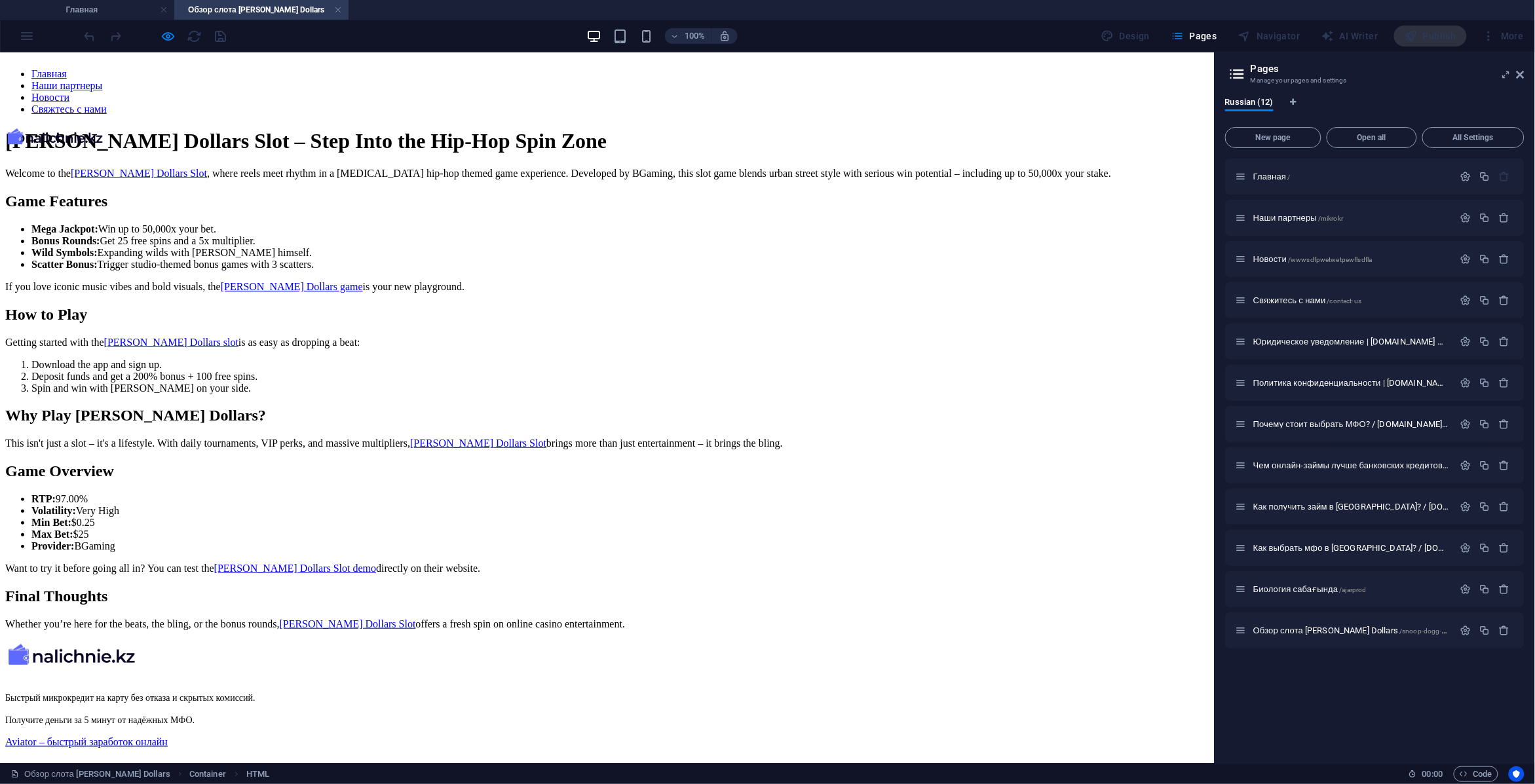
click at [159, 30] on div at bounding box center [156, 36] width 147 height 21
click at [159, 35] on div at bounding box center [156, 36] width 147 height 21
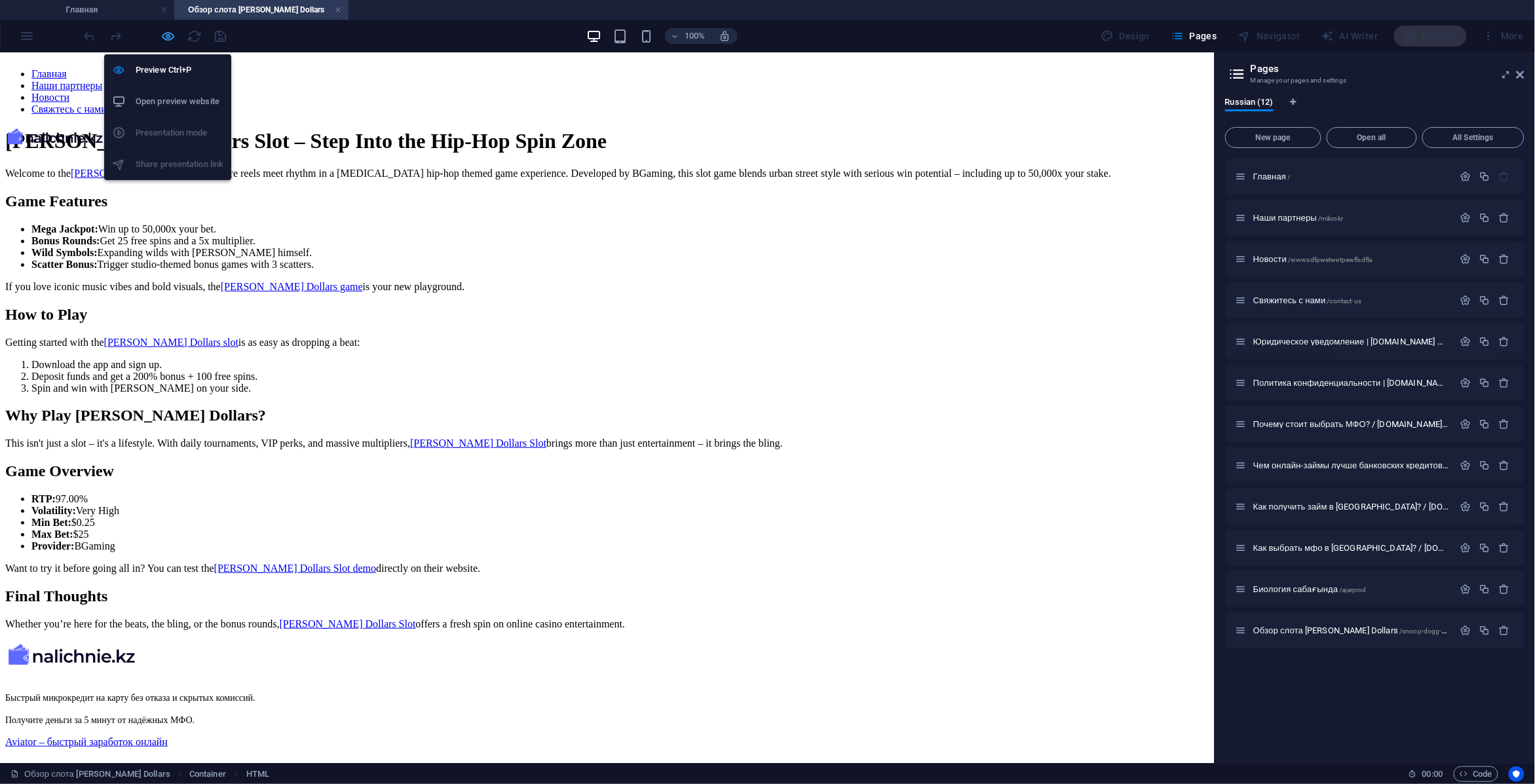
drag, startPoint x: 162, startPoint y: 37, endPoint x: 182, endPoint y: 48, distance: 22.8
click at [164, 37] on icon "button" at bounding box center [169, 36] width 15 height 15
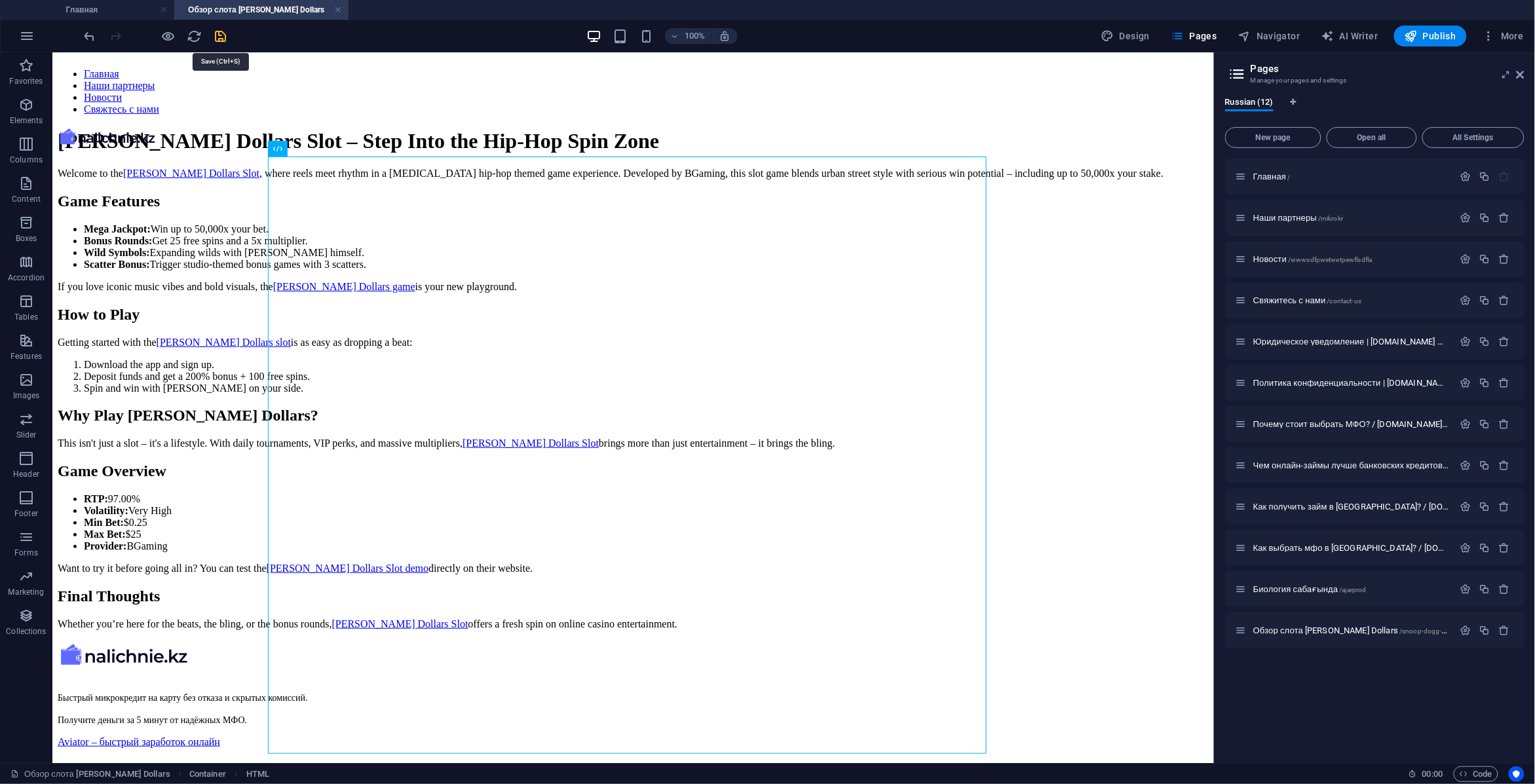
click at [217, 40] on icon "save" at bounding box center [221, 36] width 15 height 15
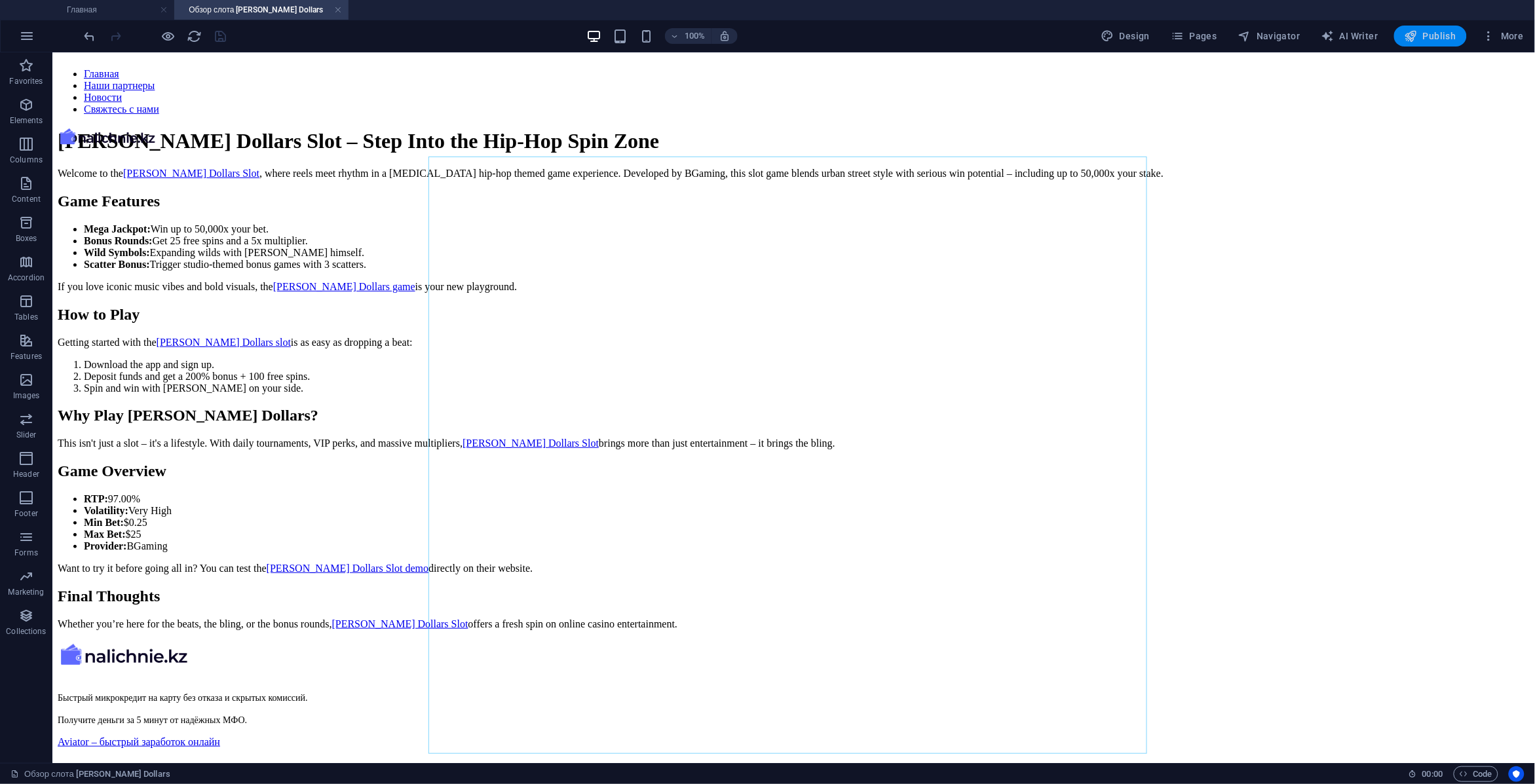
click at [1434, 45] on button "Publish" at bounding box center [1430, 36] width 73 height 21
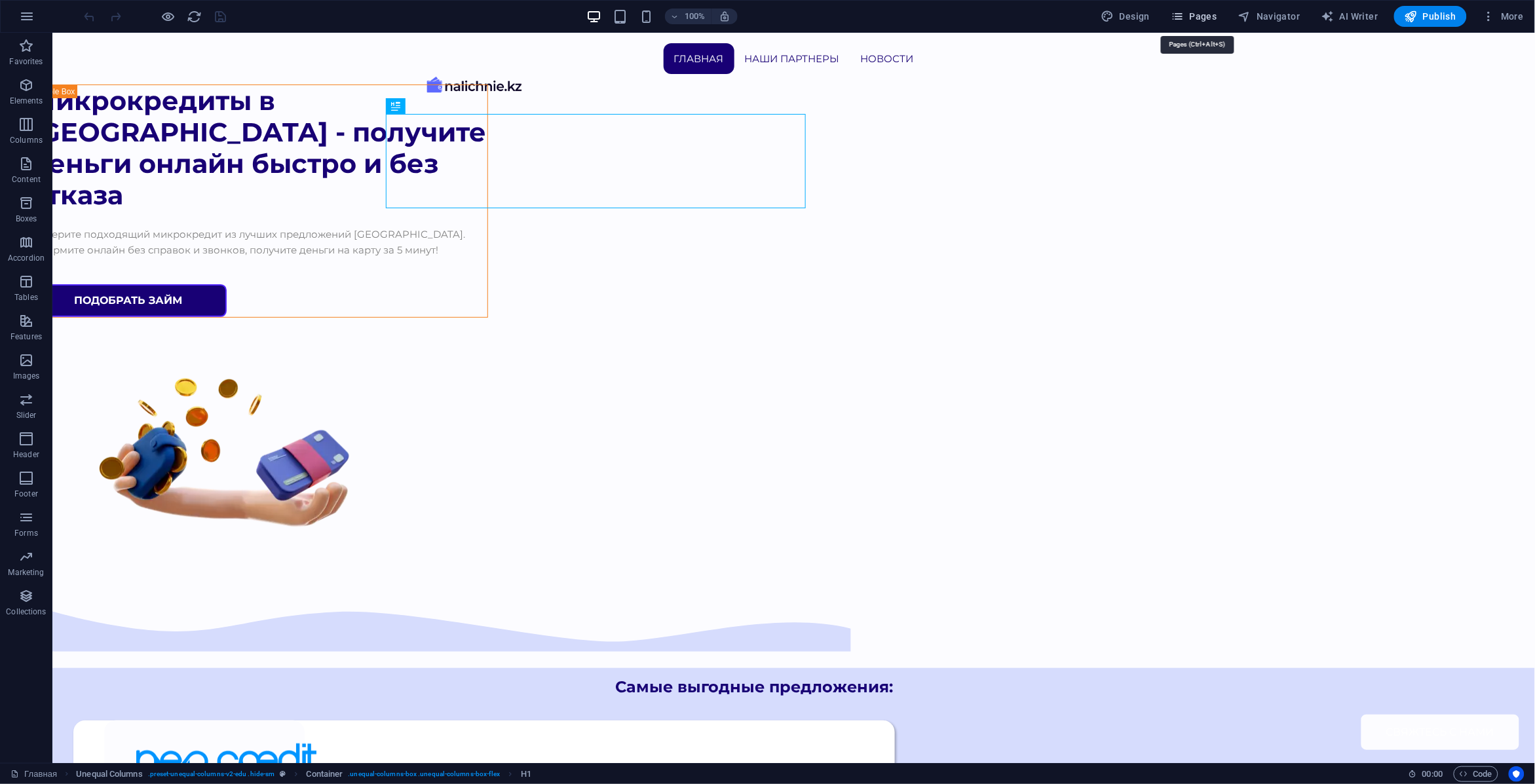
click at [1213, 23] on span "Pages" at bounding box center [1194, 16] width 46 height 13
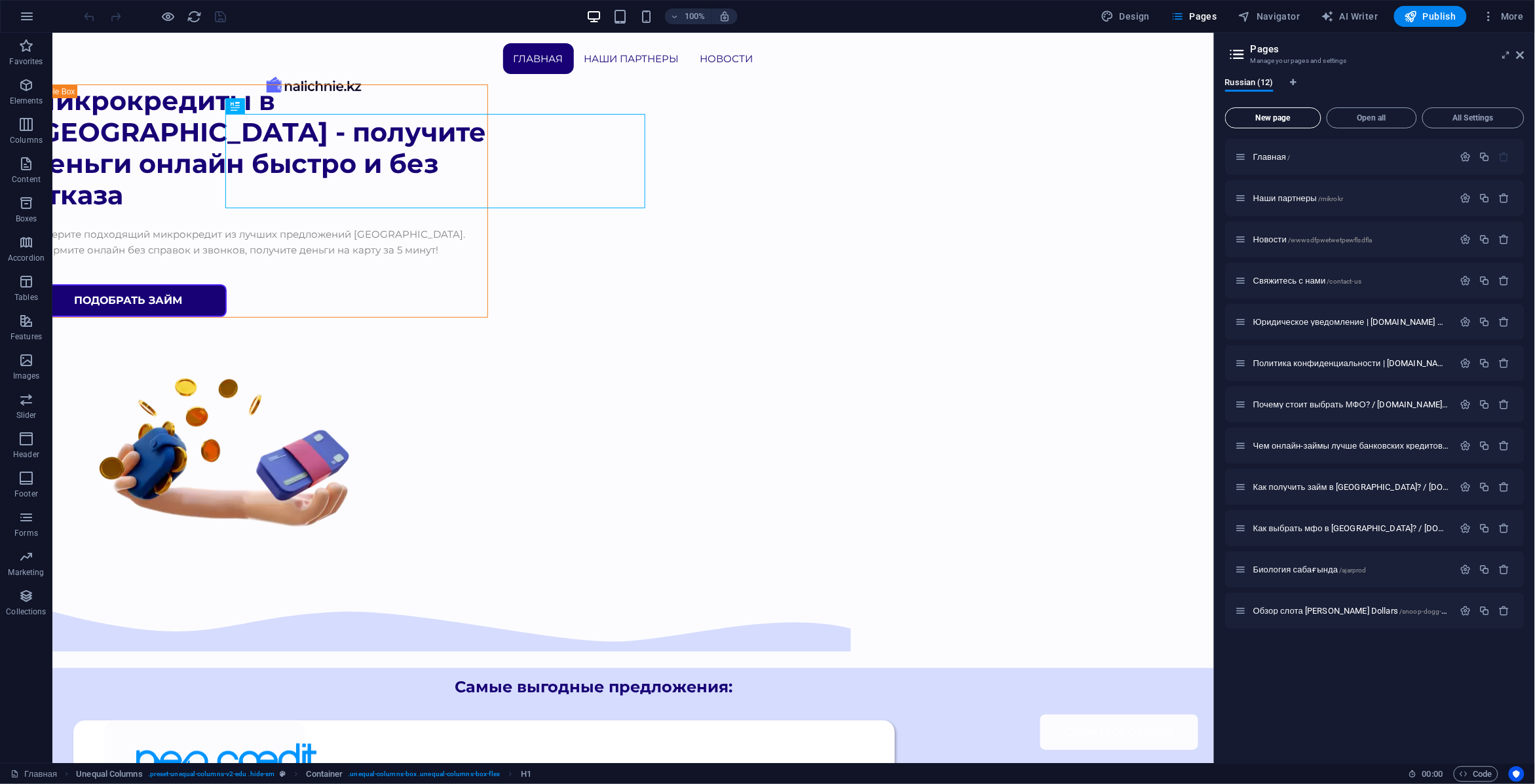
click at [1294, 125] on button "New page" at bounding box center [1273, 117] width 96 height 21
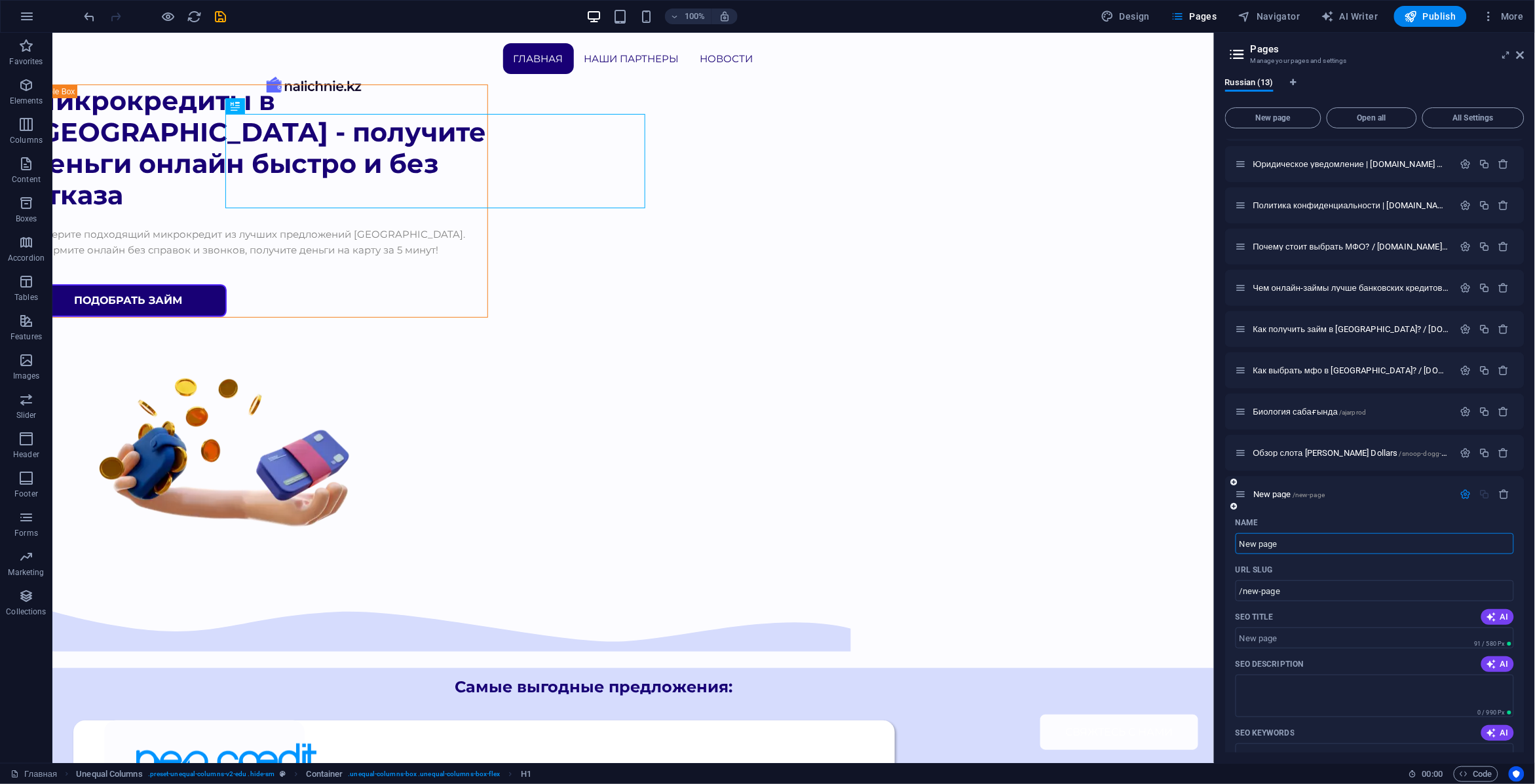
scroll to position [164, 0]
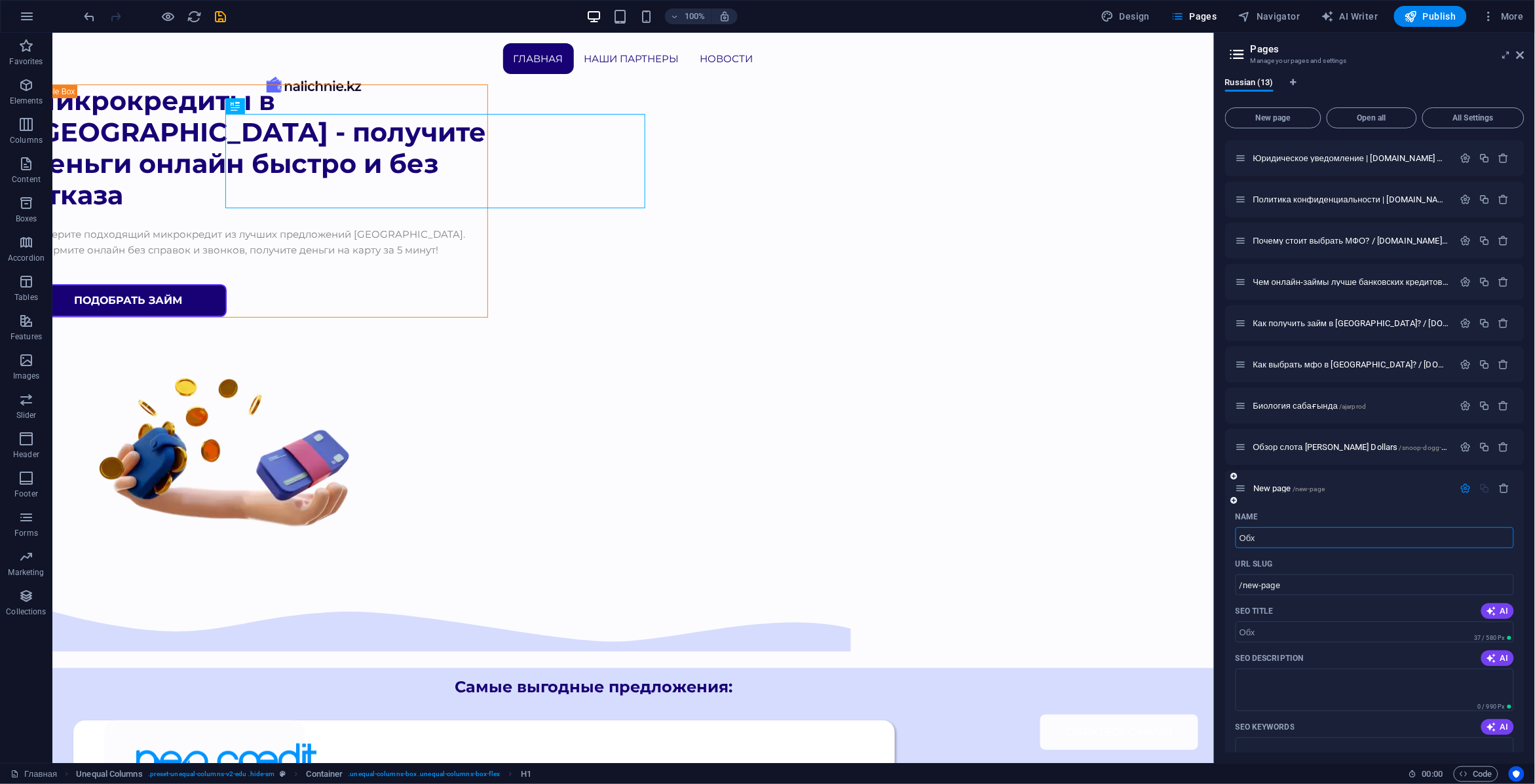
type input "Обх"
type input "/"
type input "Обзор бренда Пин ап"
click at [1324, 581] on input "/" at bounding box center [1374, 585] width 278 height 21
type input "/pin-up-aviator"
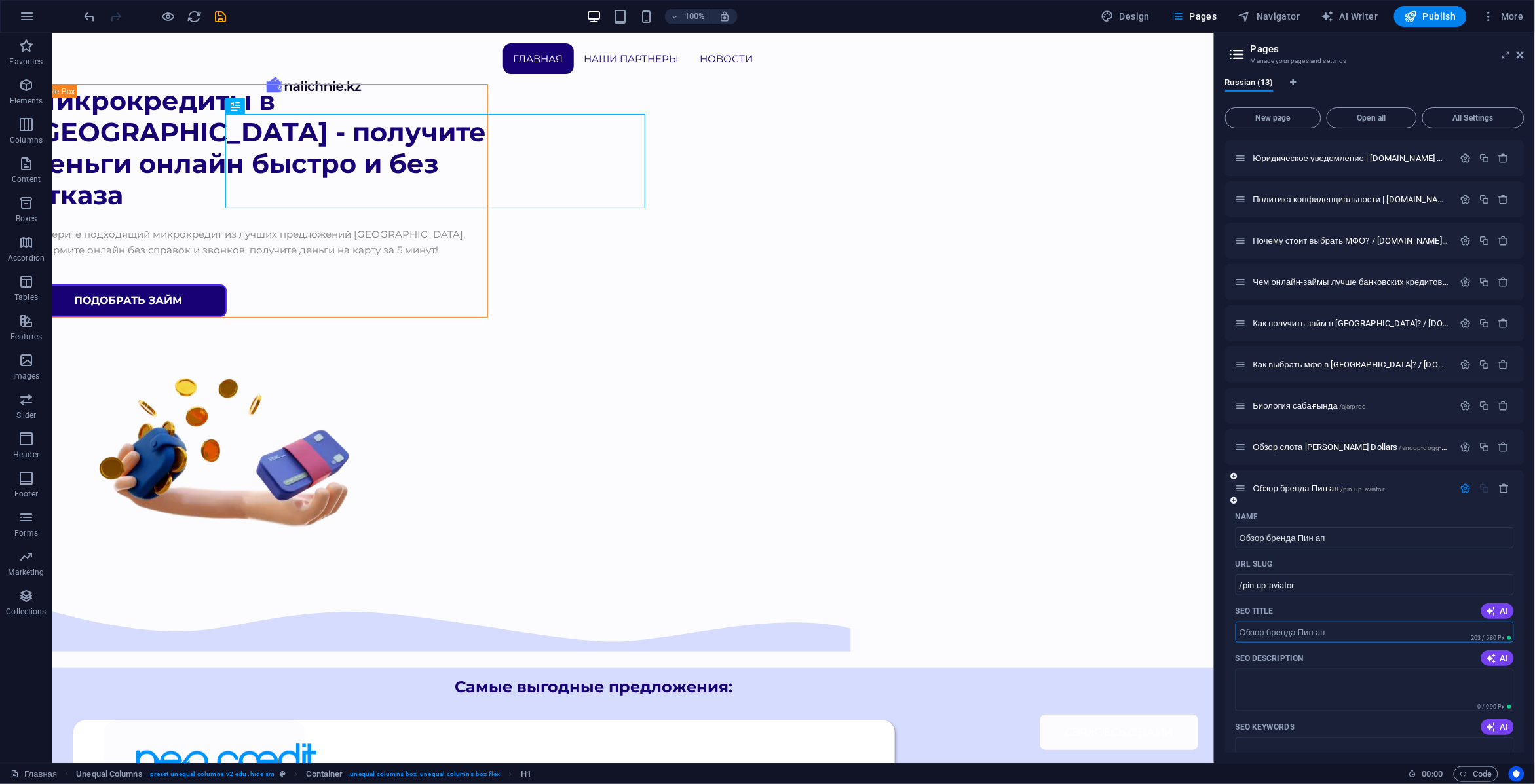
click at [1306, 633] on input "SEO Title" at bounding box center [1374, 632] width 278 height 21
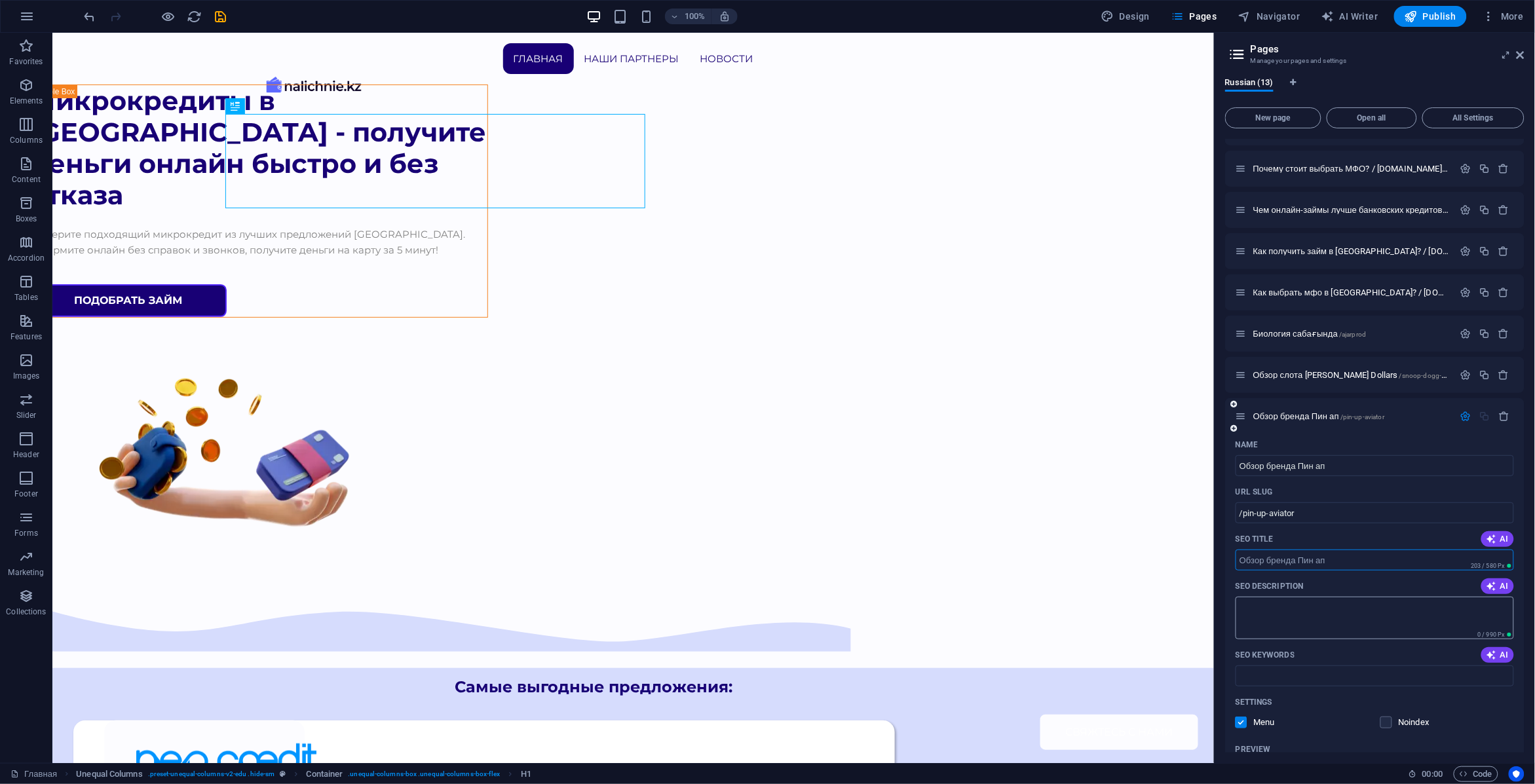
scroll to position [236, 0]
click at [1376, 554] on input "SEO Title" at bounding box center [1374, 559] width 278 height 21
type input "Обзор бренда Пин ап. Aviator, Chicken Road, Mines и Aviamaster."
click at [1309, 603] on textarea "SEO Description" at bounding box center [1374, 617] width 278 height 43
type textarea "K"
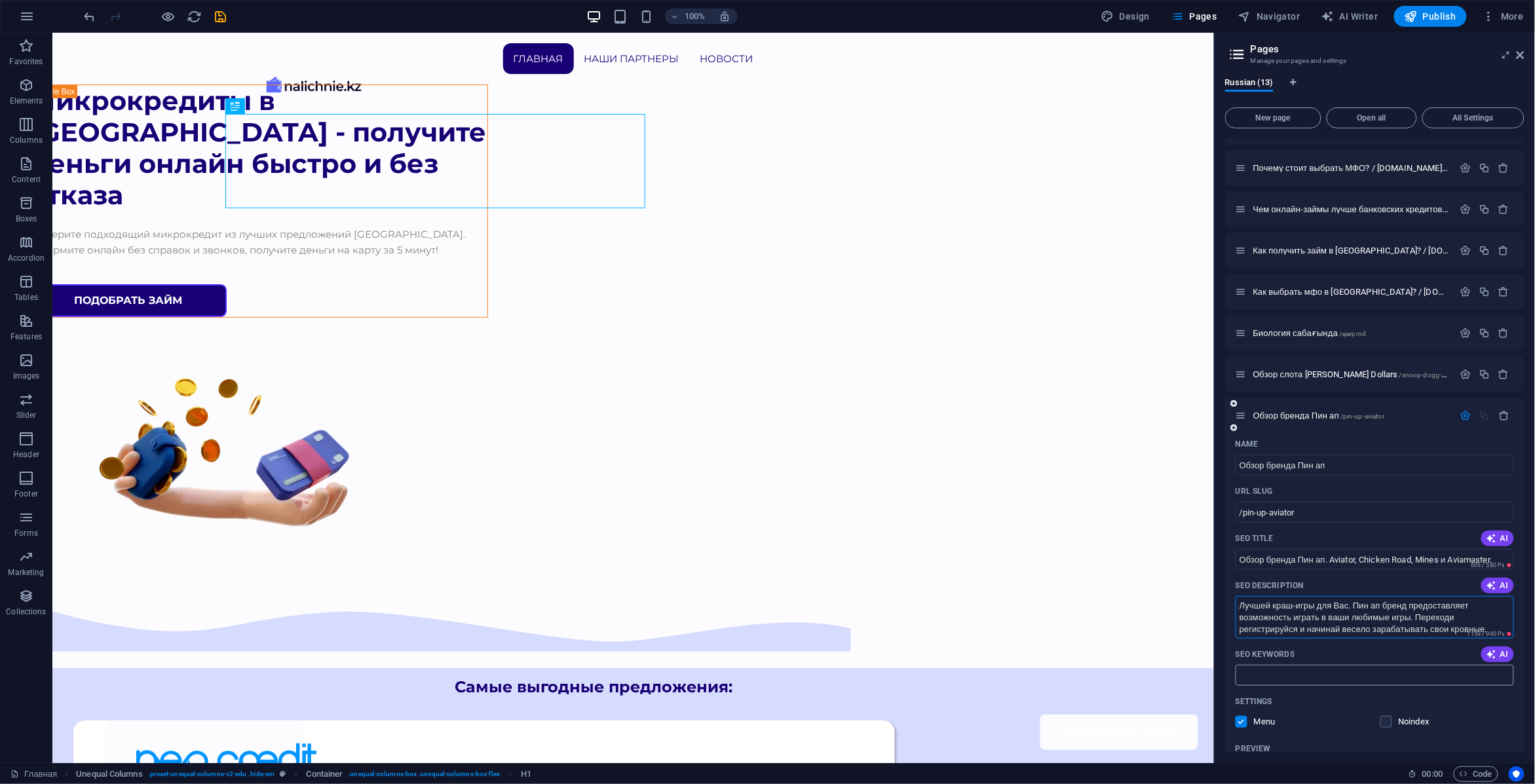
type textarea "Лучшей краш-игры для Вас. Пин ап бренд предоставляет возможность играть в ваши …"
click at [1313, 675] on input "SEO Keywords" at bounding box center [1374, 675] width 278 height 21
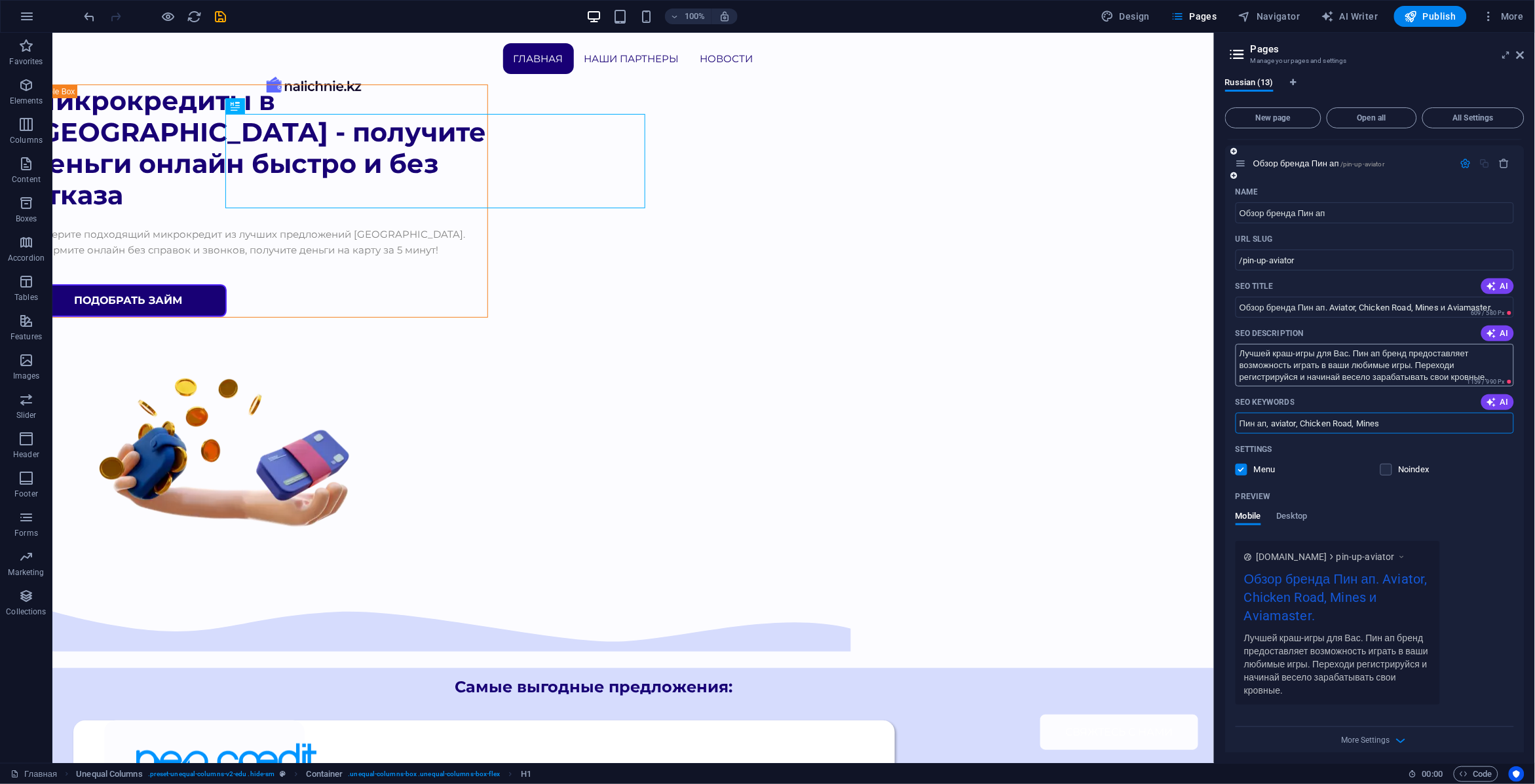
scroll to position [499, 0]
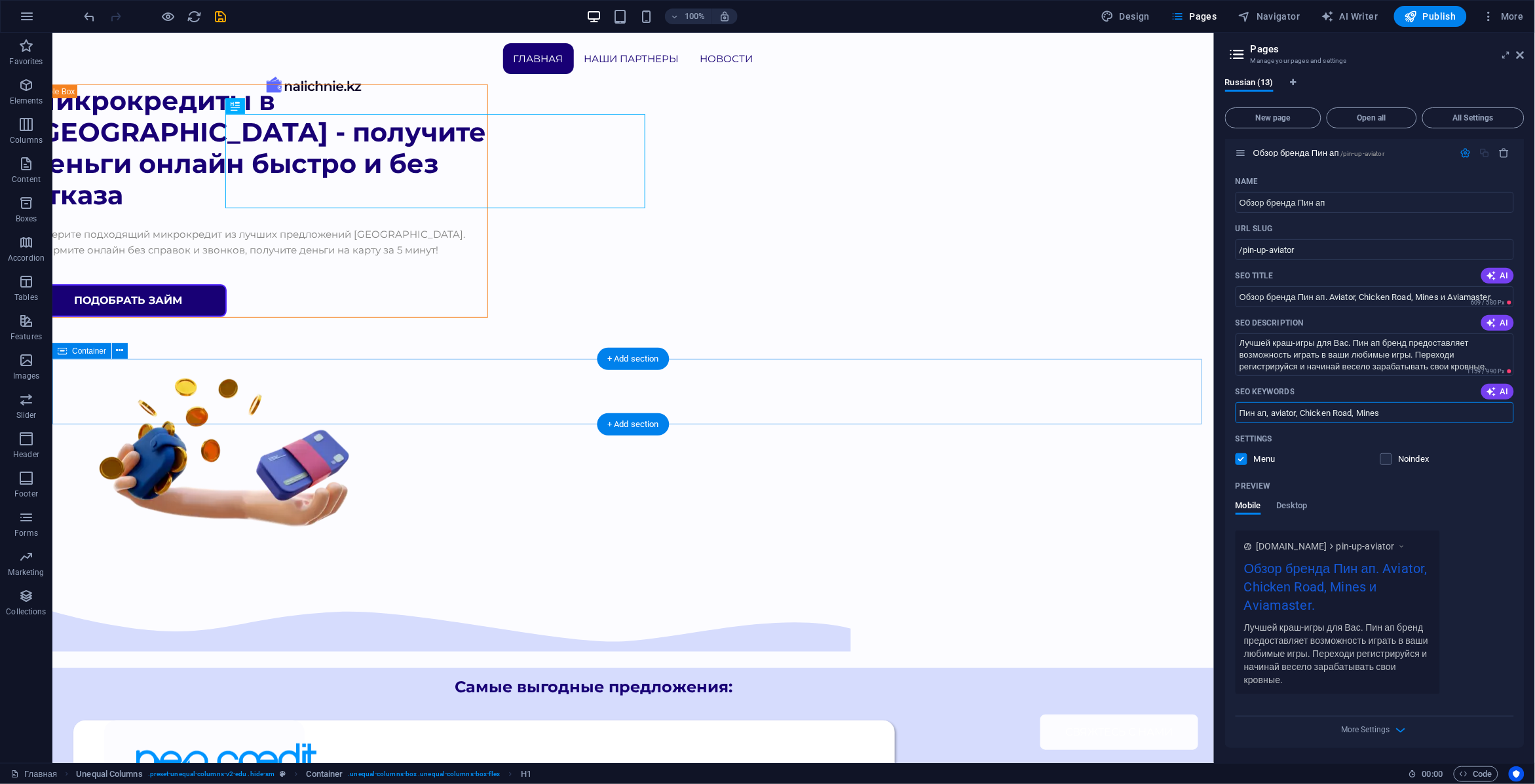
type input "Пин ап, aviator, Chicken Road, Mines"
click at [1066, 602] on div "Самые выгодные предложения:" at bounding box center [633, 634] width 1161 height 65
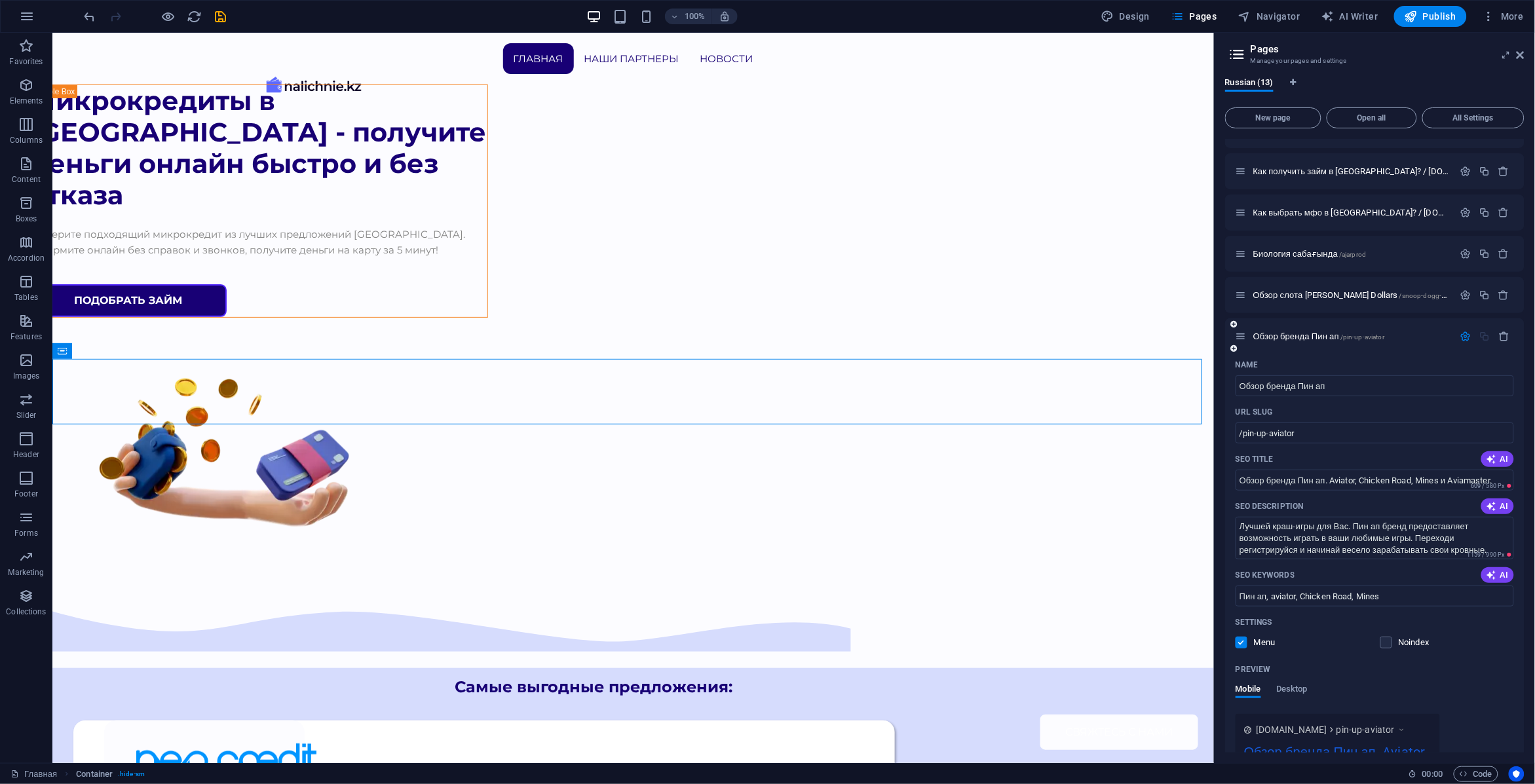
scroll to position [315, 0]
click at [1429, 382] on input "Обзор бренда Пин ап" at bounding box center [1374, 386] width 278 height 21
click at [1465, 334] on icon "button" at bounding box center [1465, 337] width 11 height 11
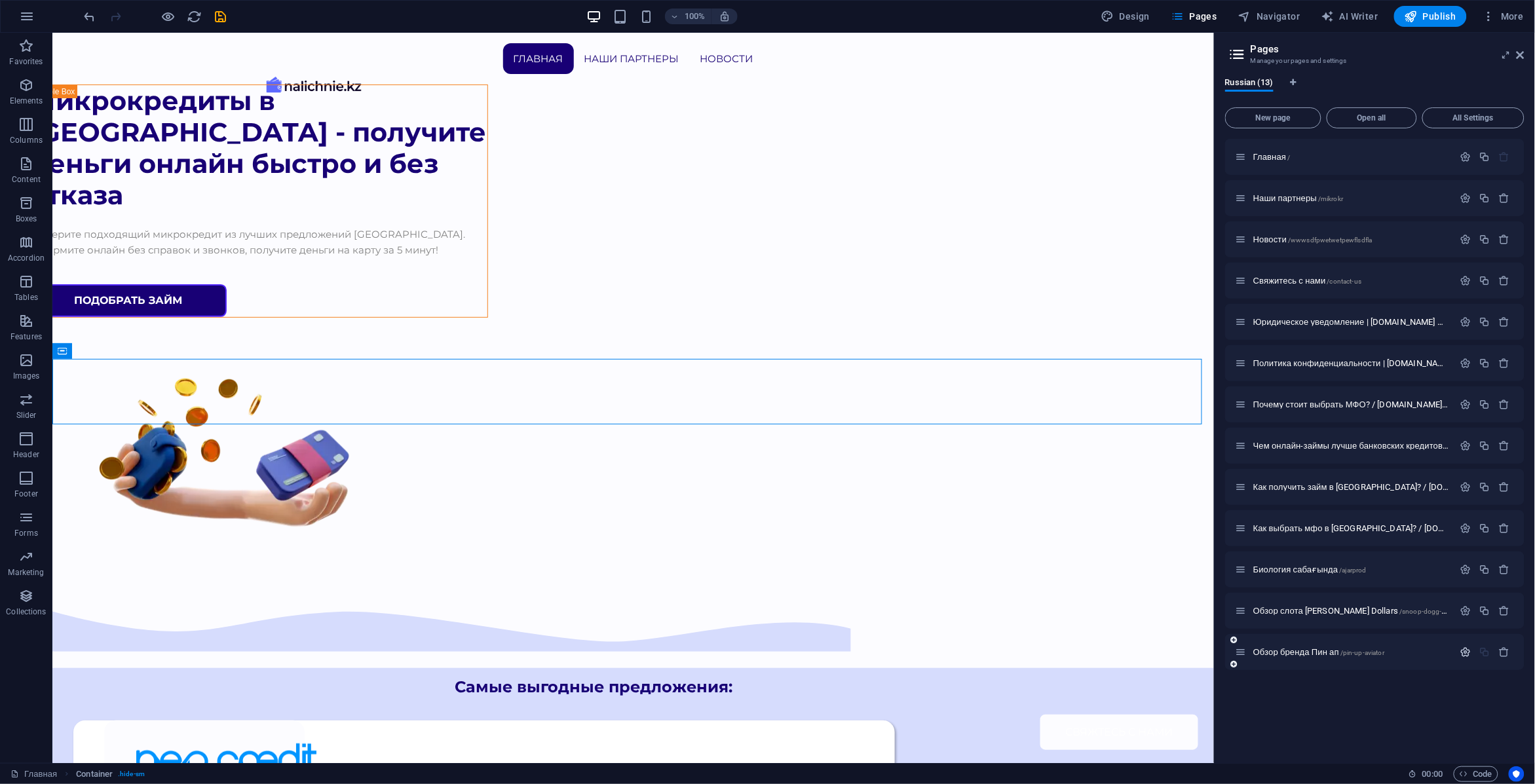
scroll to position [0, 0]
click at [1380, 653] on span "/pin-up-aviator" at bounding box center [1362, 653] width 44 height 7
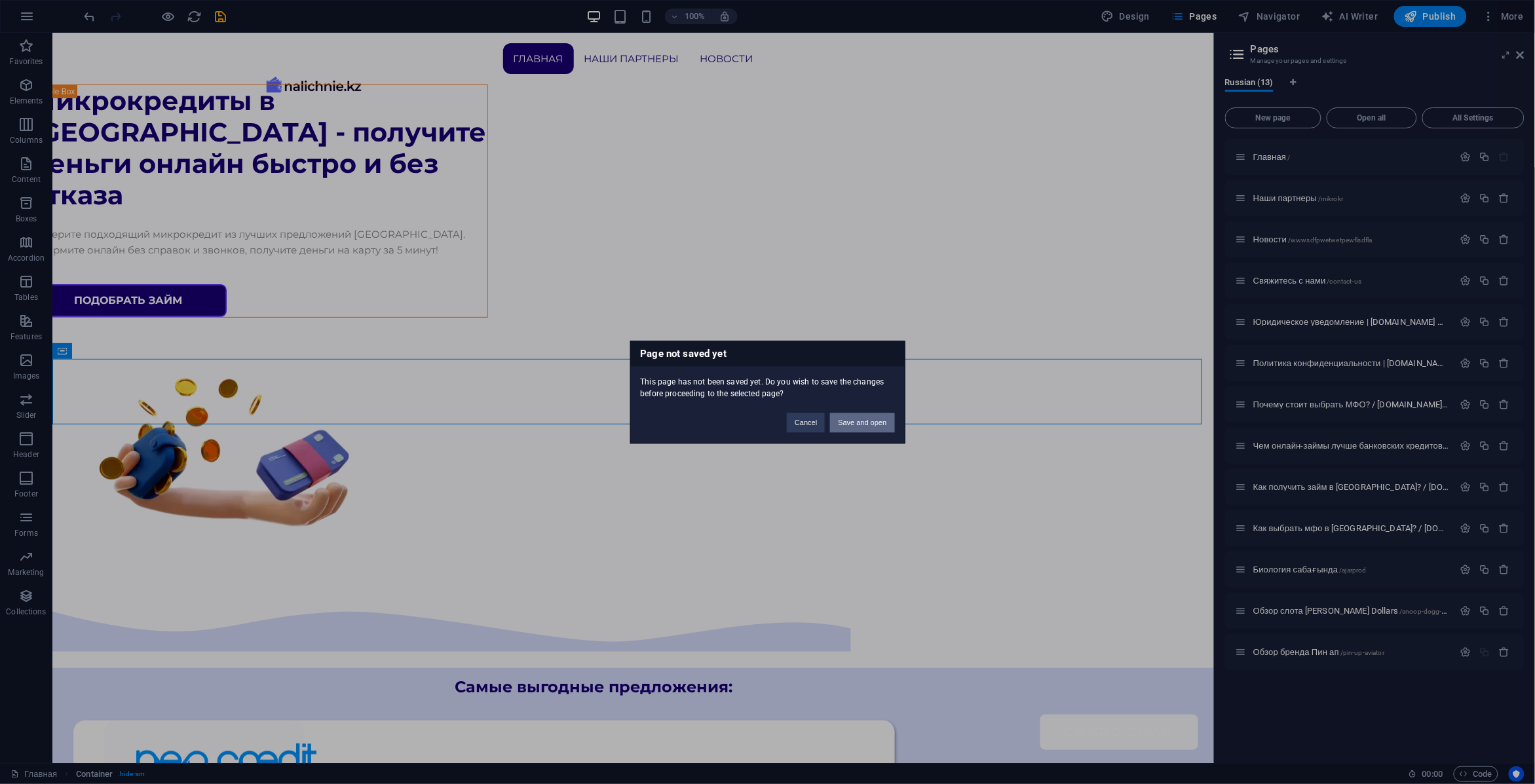
click at [872, 426] on button "Save and open" at bounding box center [862, 422] width 64 height 20
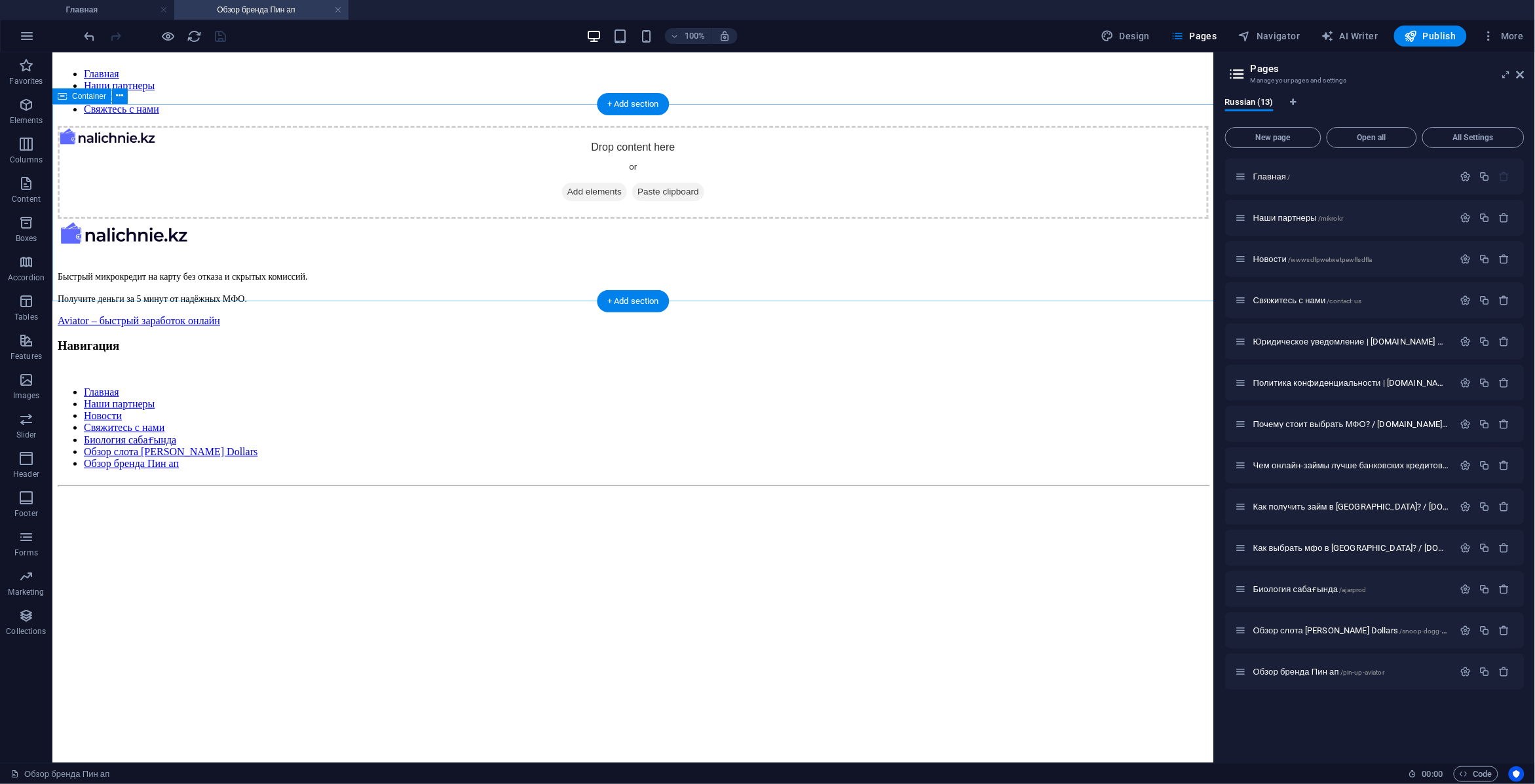
click at [594, 200] on span "Add elements" at bounding box center [594, 191] width 65 height 18
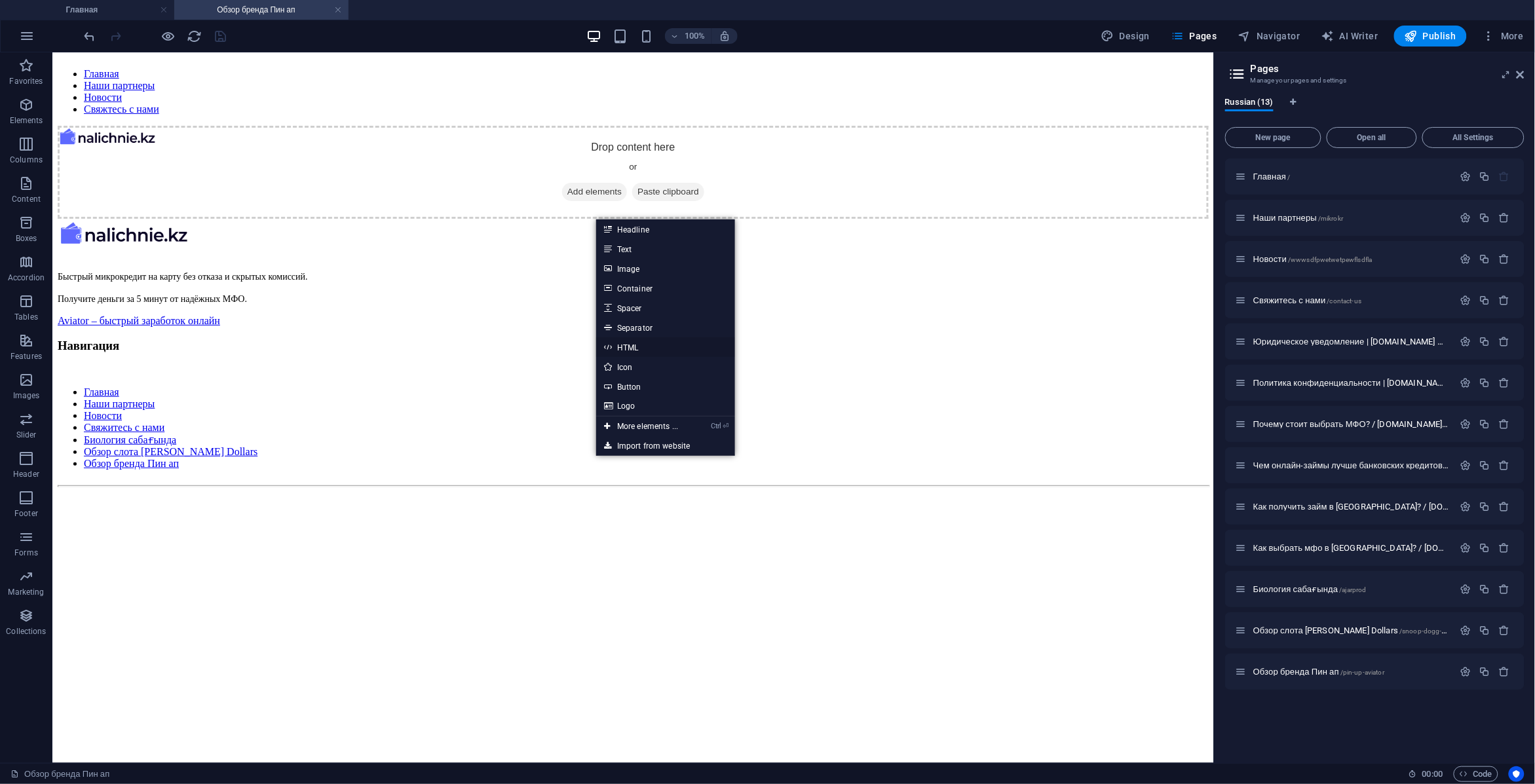
click at [637, 347] on link "HTML" at bounding box center [665, 347] width 139 height 20
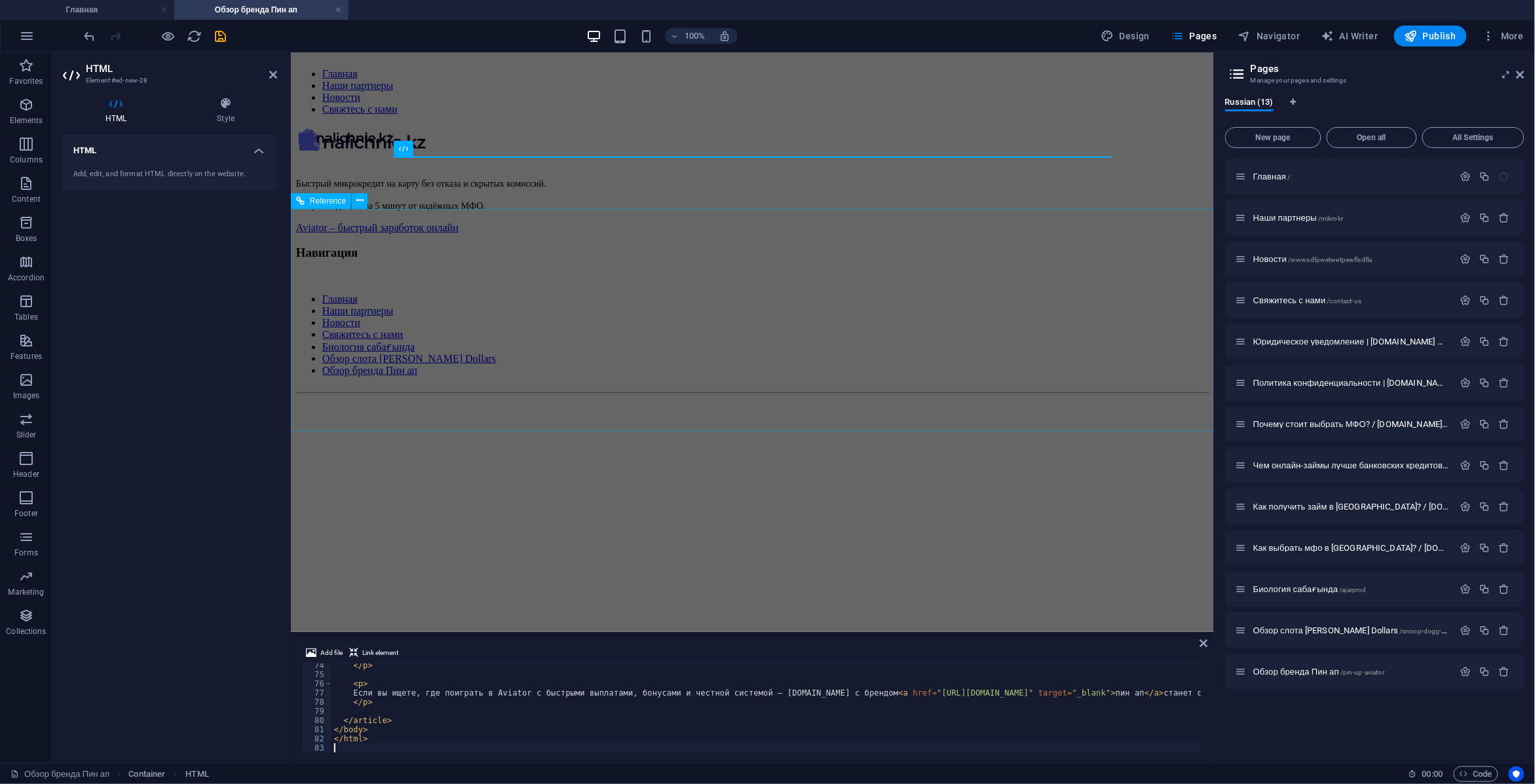
scroll to position [672, 0]
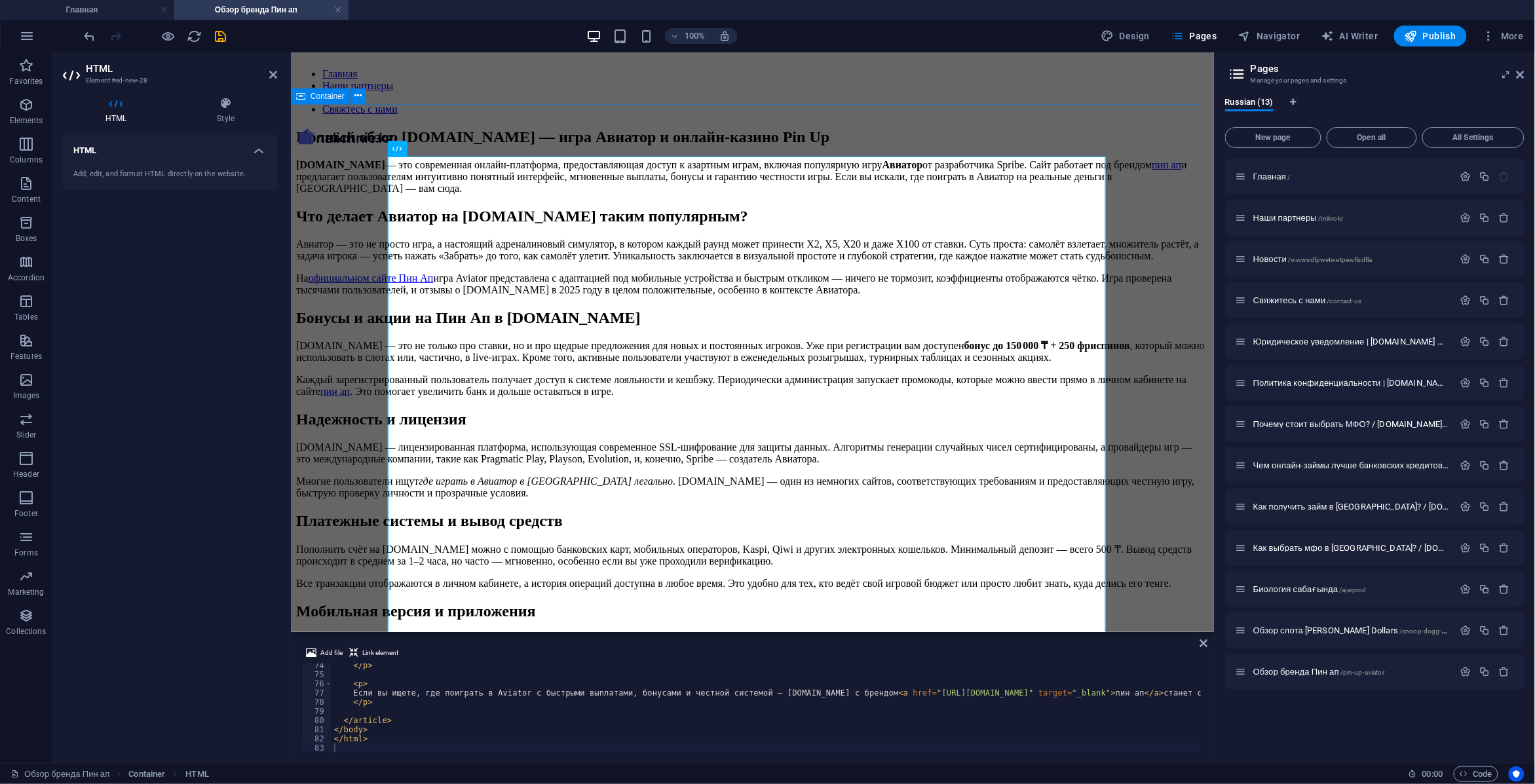
click at [1115, 317] on div "Игра Авиатор в Пин Ап на сайте [DOMAIN_NAME] — честный обзор 2025 Полный обзор …" at bounding box center [752, 504] width 912 height 754
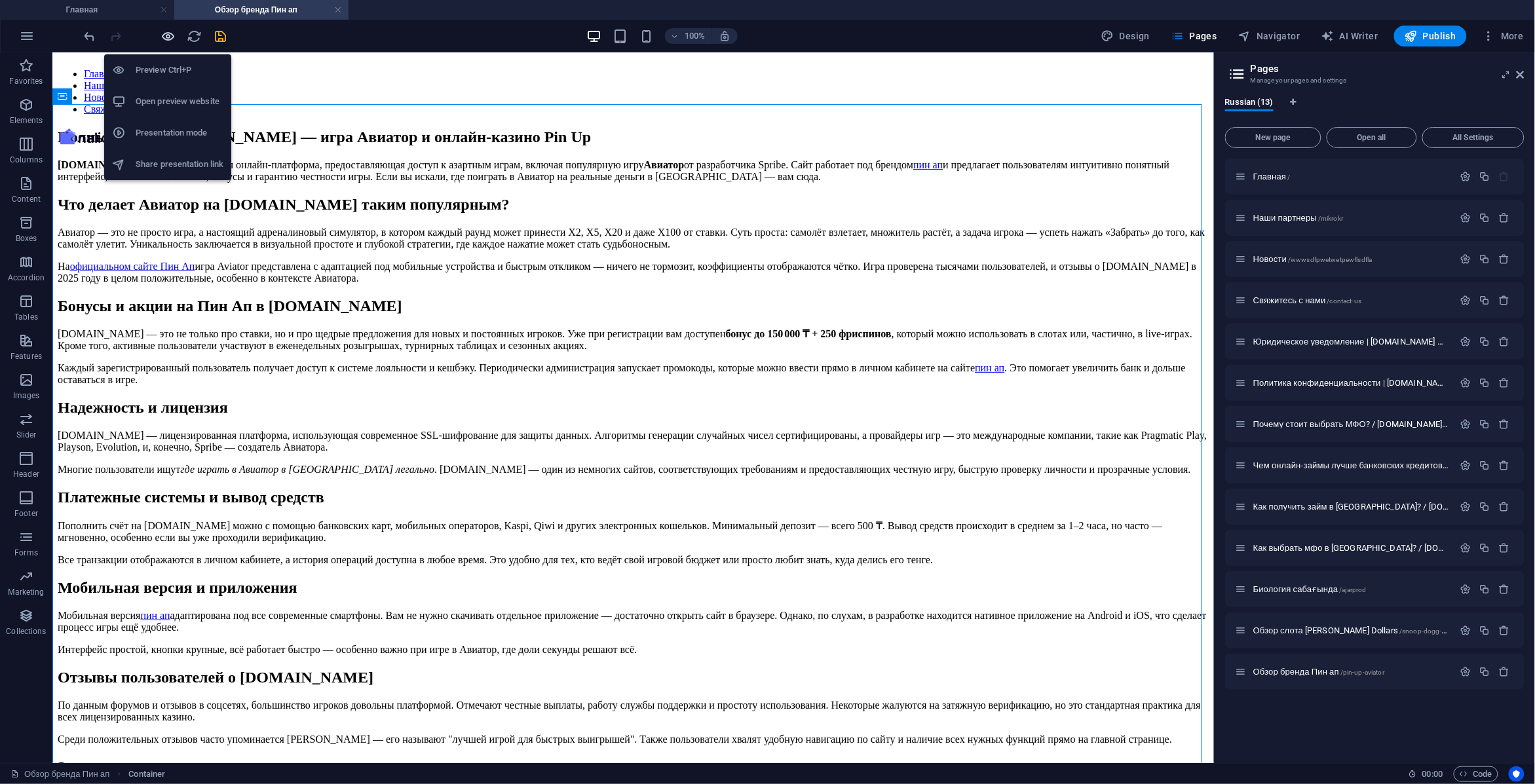
click at [174, 32] on icon "button" at bounding box center [169, 36] width 15 height 15
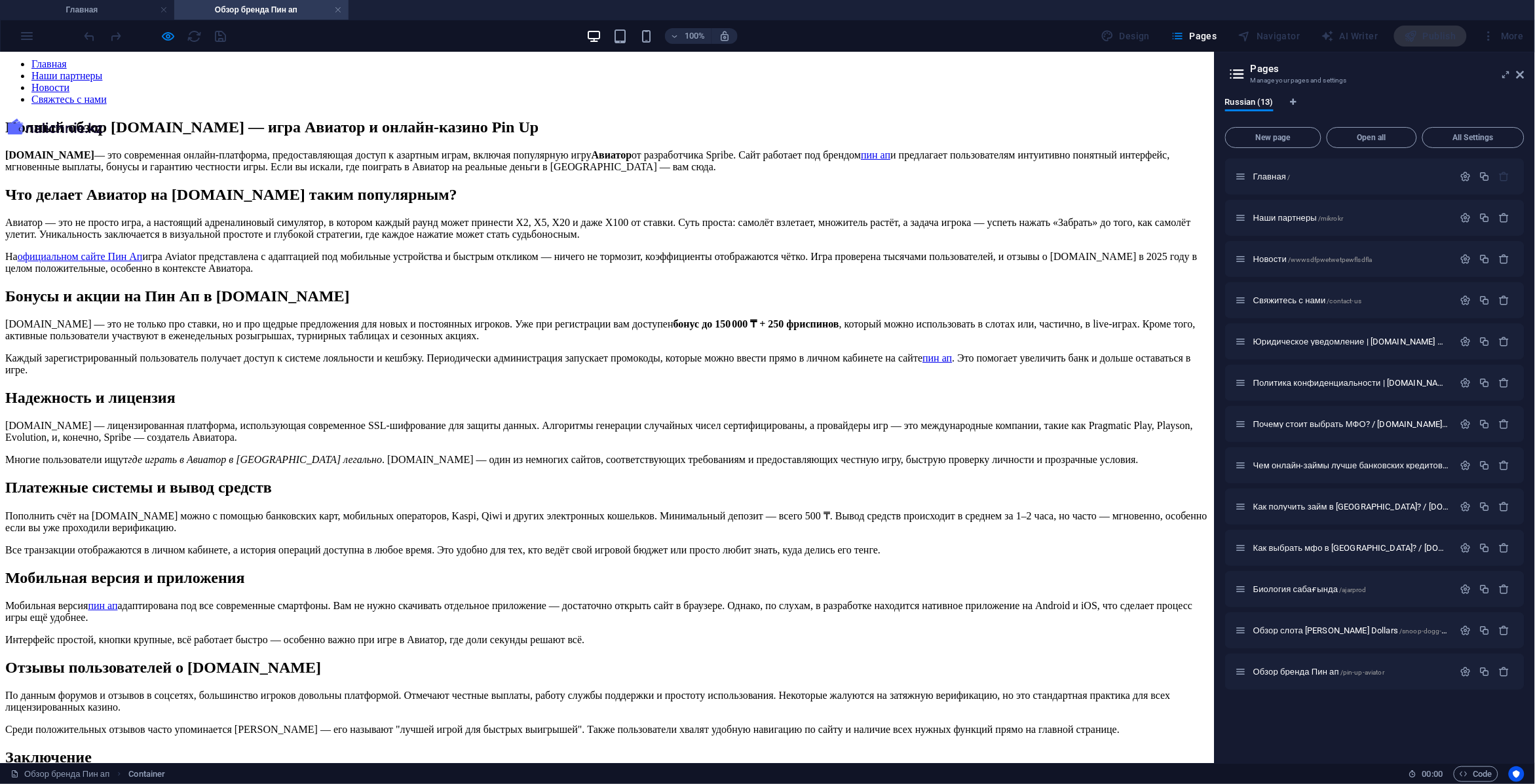
scroll to position [0, 0]
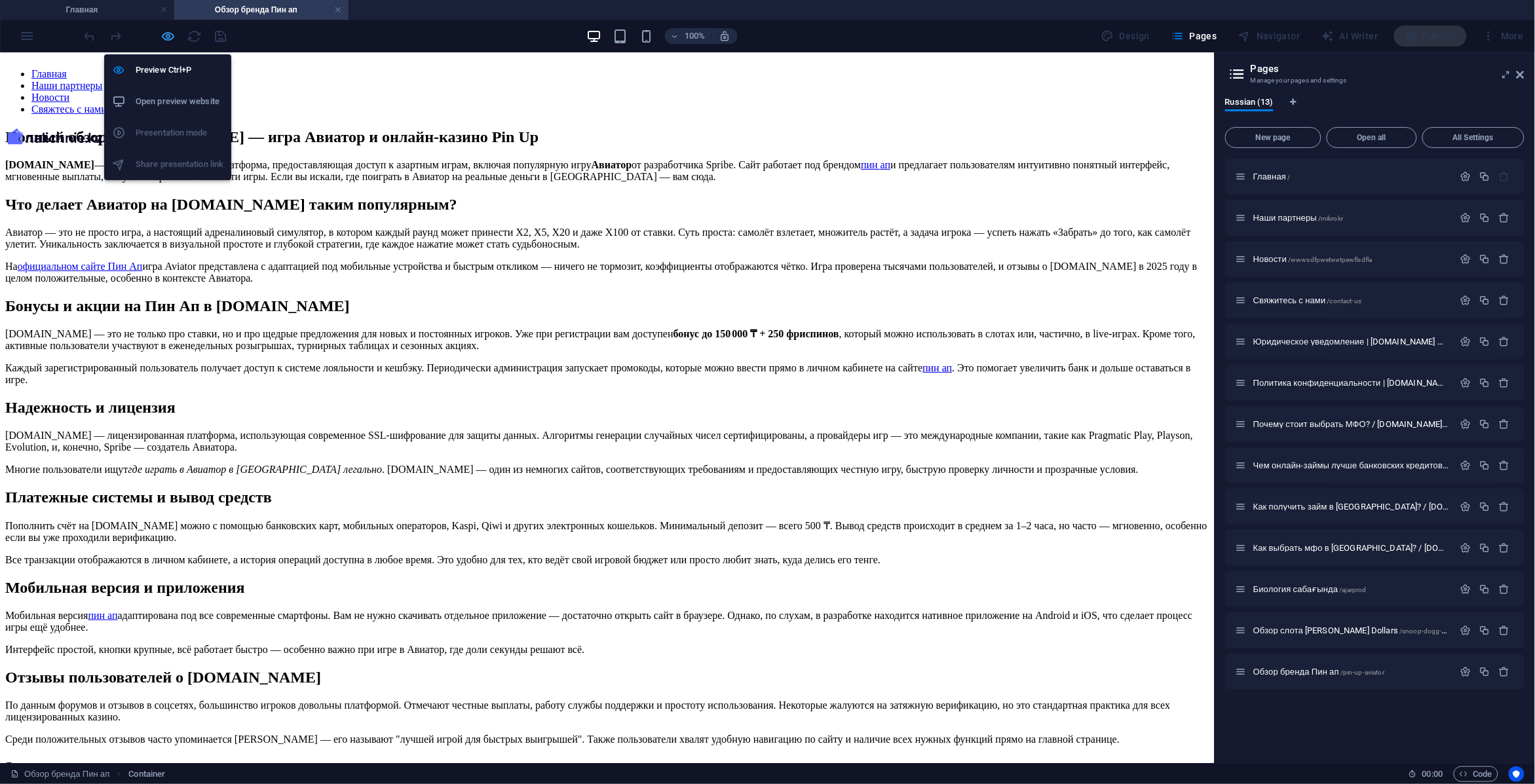
click at [173, 29] on icon "button" at bounding box center [169, 36] width 15 height 15
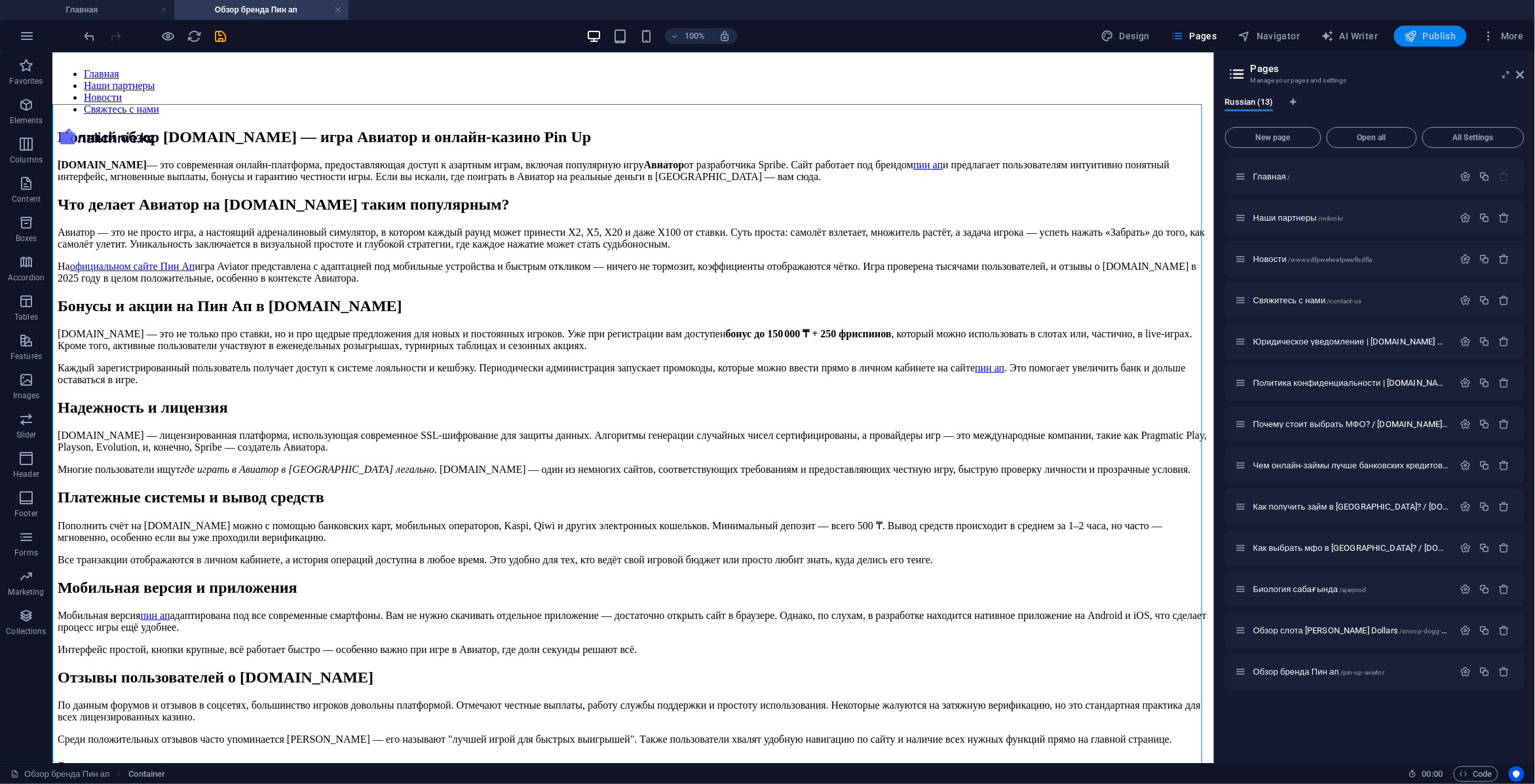
click at [1436, 38] on span "Publish" at bounding box center [1430, 36] width 52 height 13
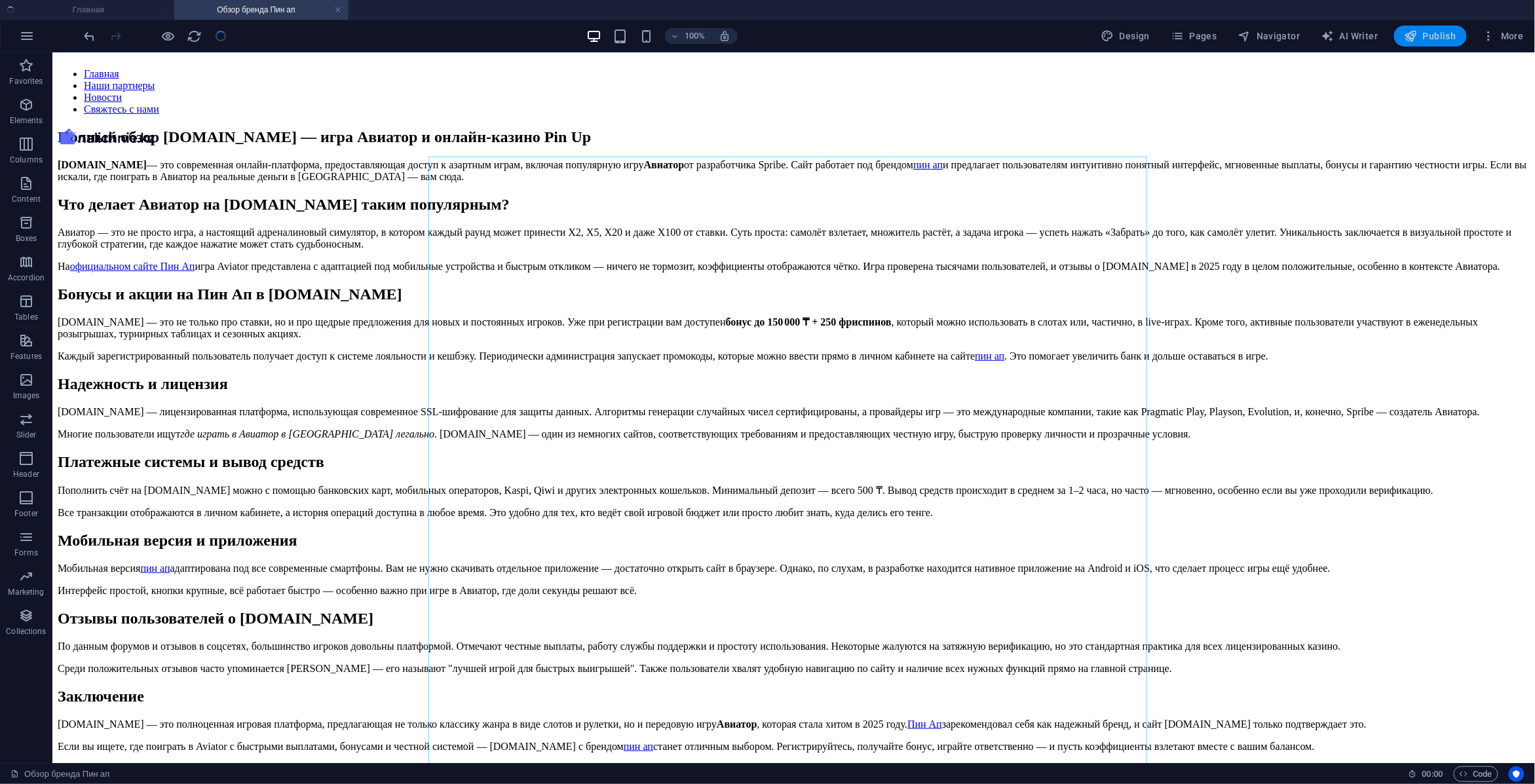
click at [1443, 28] on button "Publish" at bounding box center [1430, 36] width 73 height 21
